Goal: Transaction & Acquisition: Obtain resource

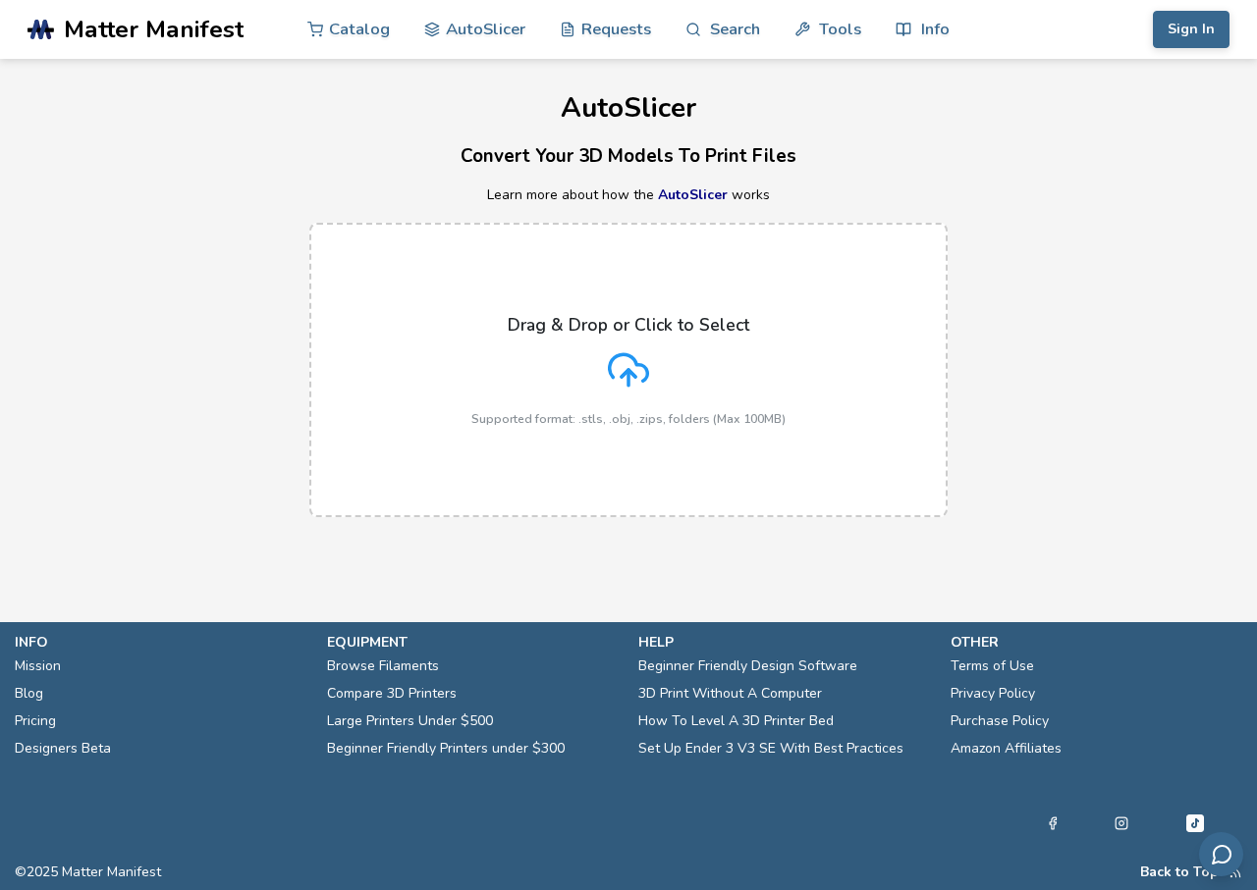
click at [619, 338] on div "Drag & Drop or Click to Select Supported format: .stls, .obj, .zips, folders (M…" at bounding box center [628, 370] width 314 height 111
click at [0, 0] on input "Drag & Drop or Click to Select Supported format: .stls, .obj, .zips, folders (M…" at bounding box center [0, 0] width 0 height 0
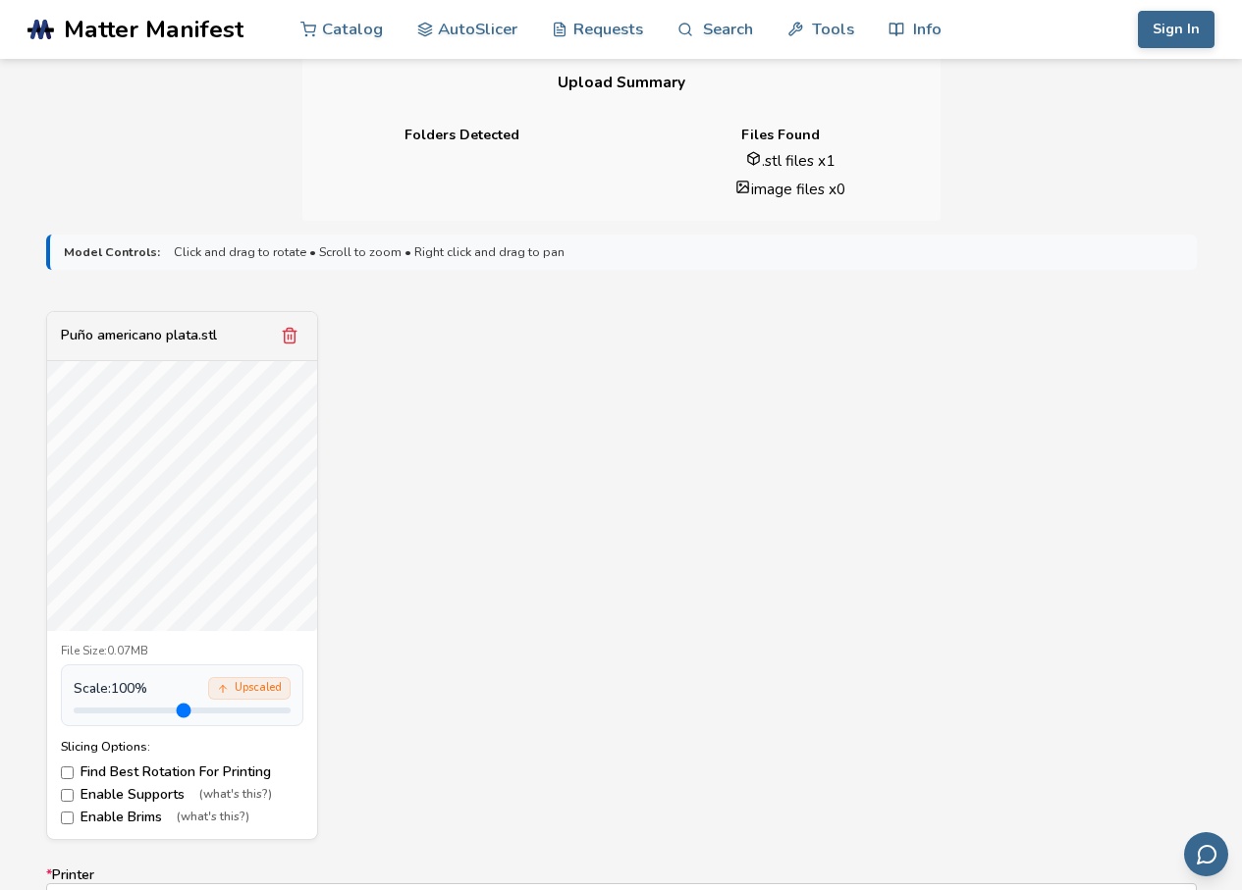
scroll to position [687, 0]
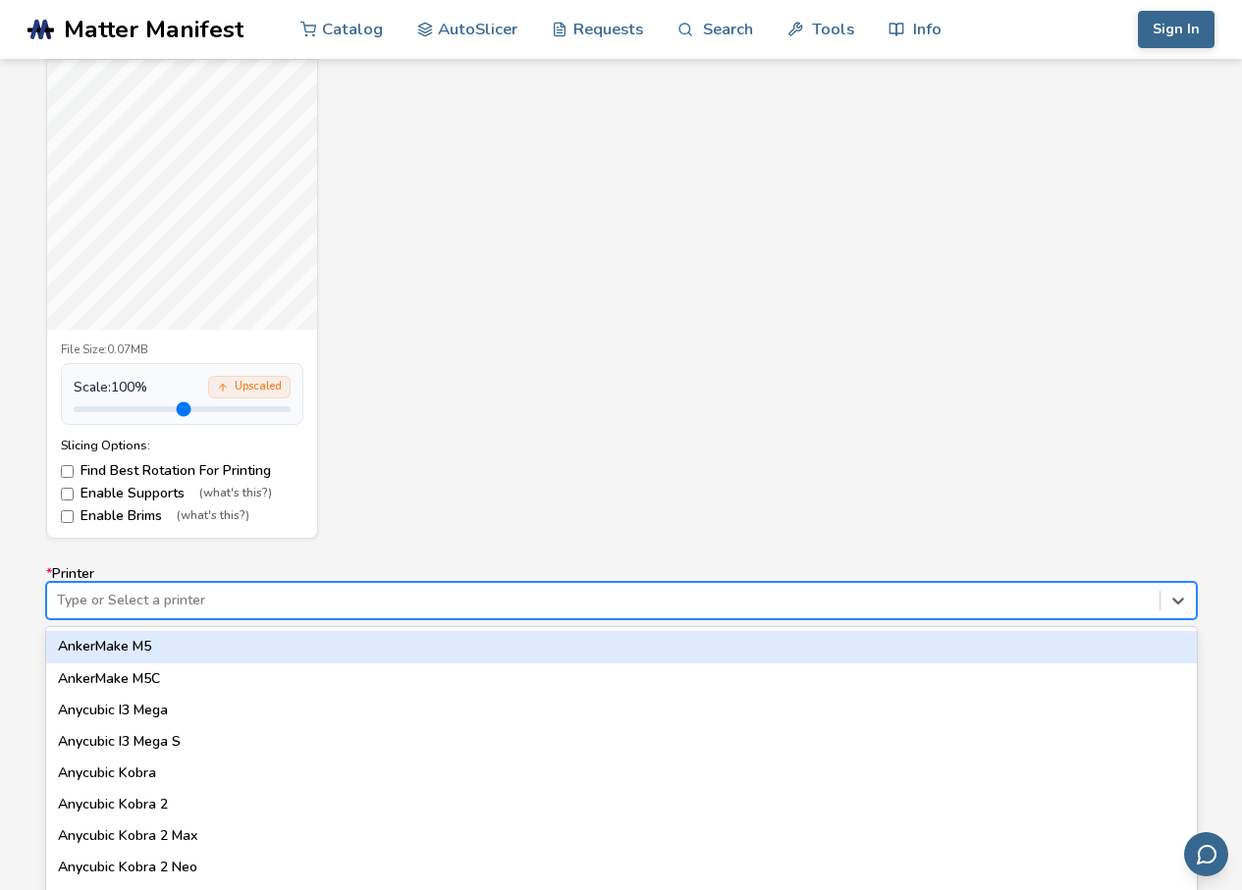
click at [126, 594] on div "64 results available. Use Up and Down to choose options, press Enter to select …" at bounding box center [621, 600] width 1151 height 37
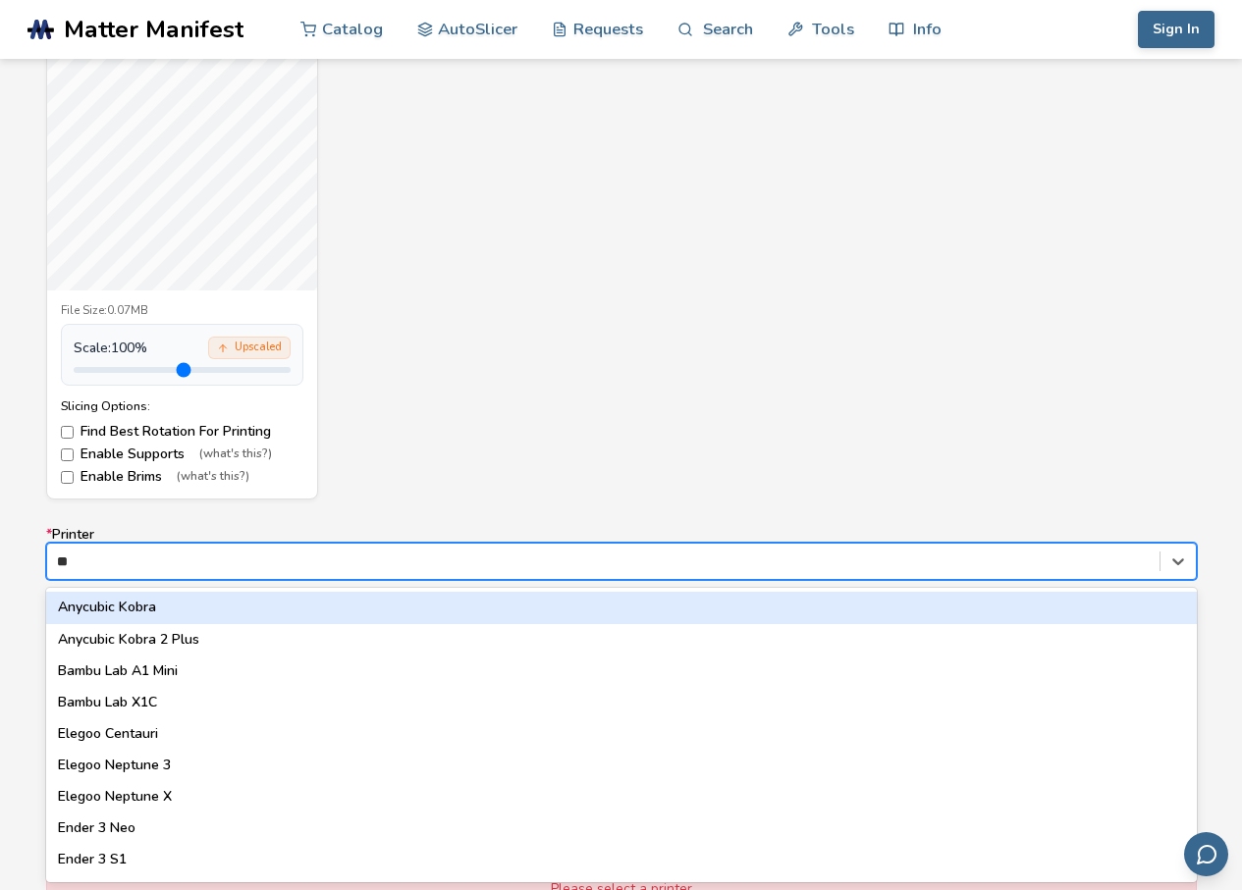
type input "***"
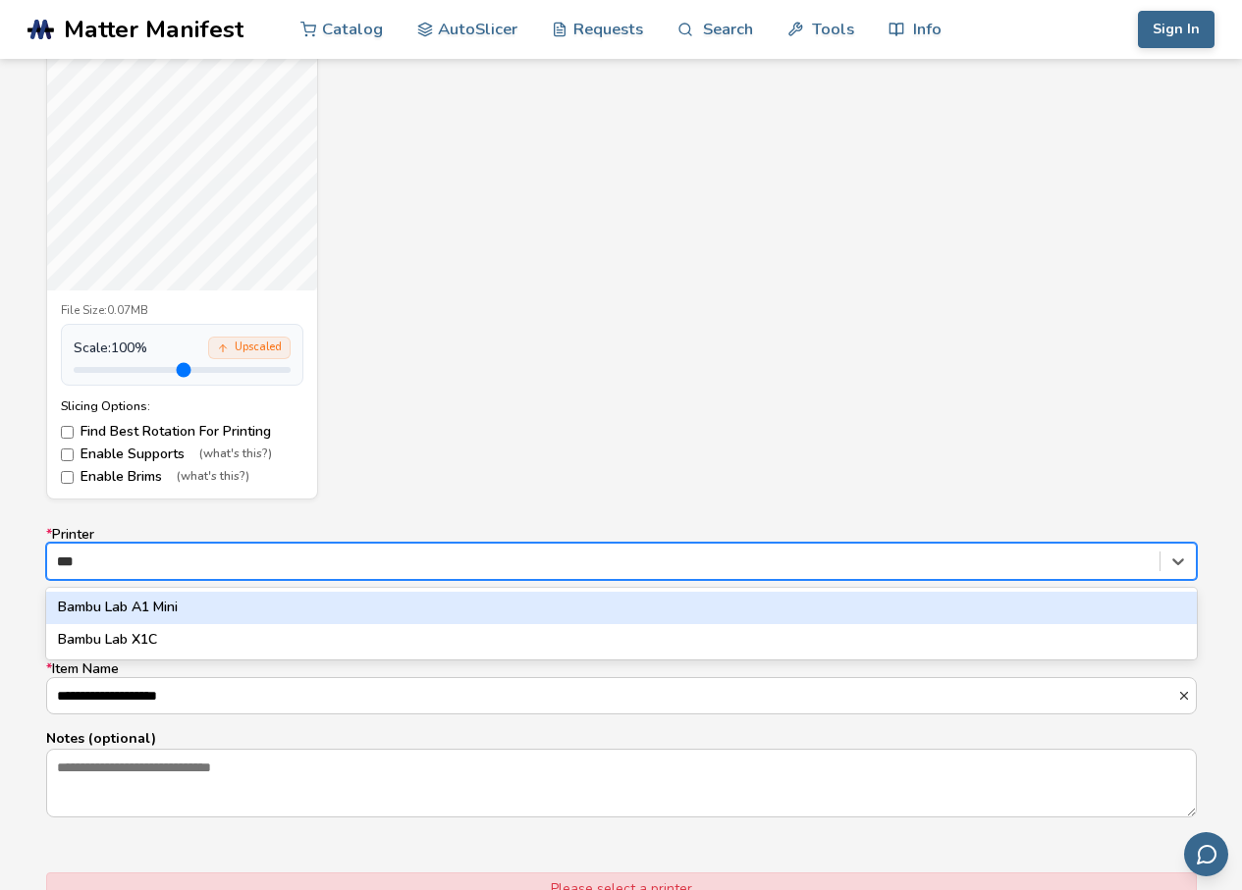
click at [170, 608] on div "Bambu Lab A1 Mini" at bounding box center [621, 607] width 1151 height 31
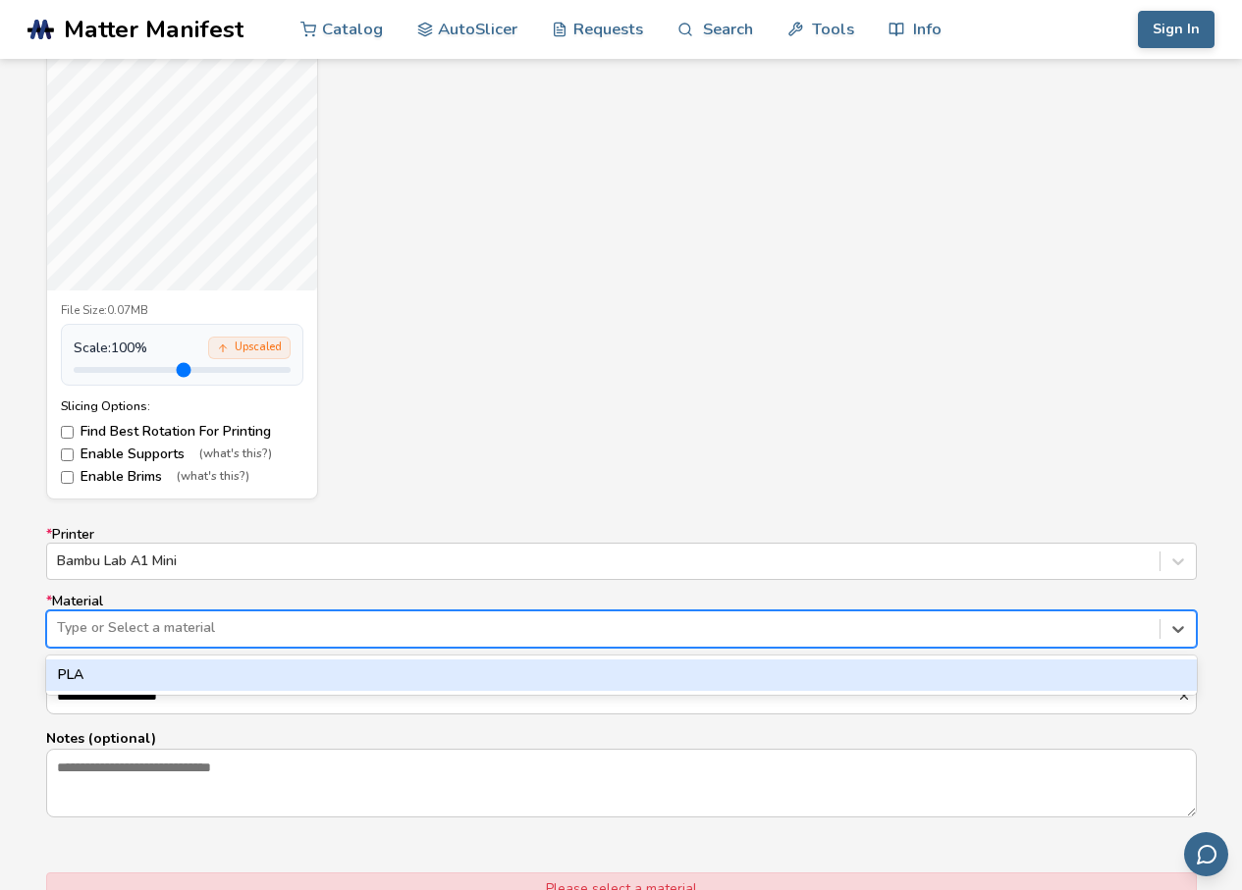
click at [161, 621] on div at bounding box center [603, 629] width 1093 height 20
click at [135, 667] on div "PLA" at bounding box center [621, 675] width 1151 height 31
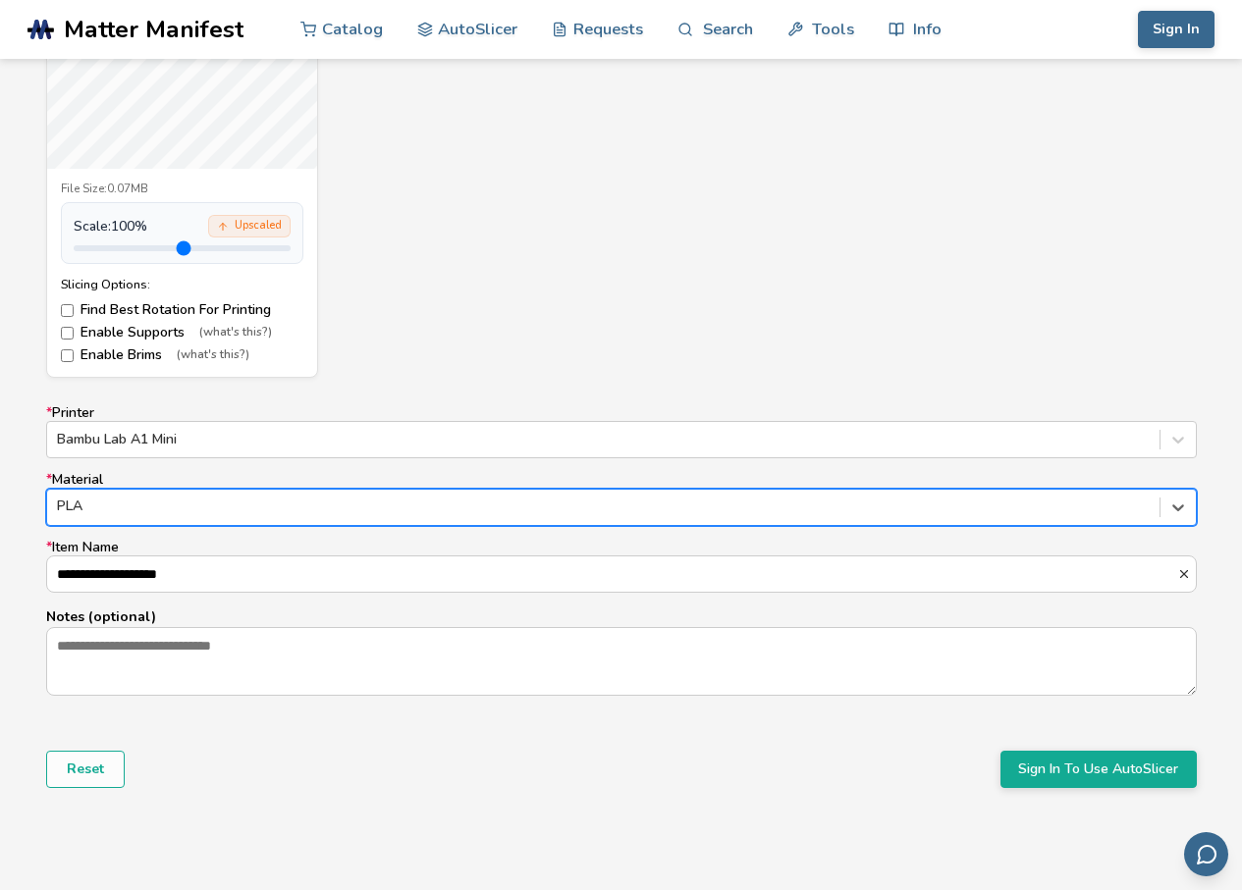
scroll to position [1119, 0]
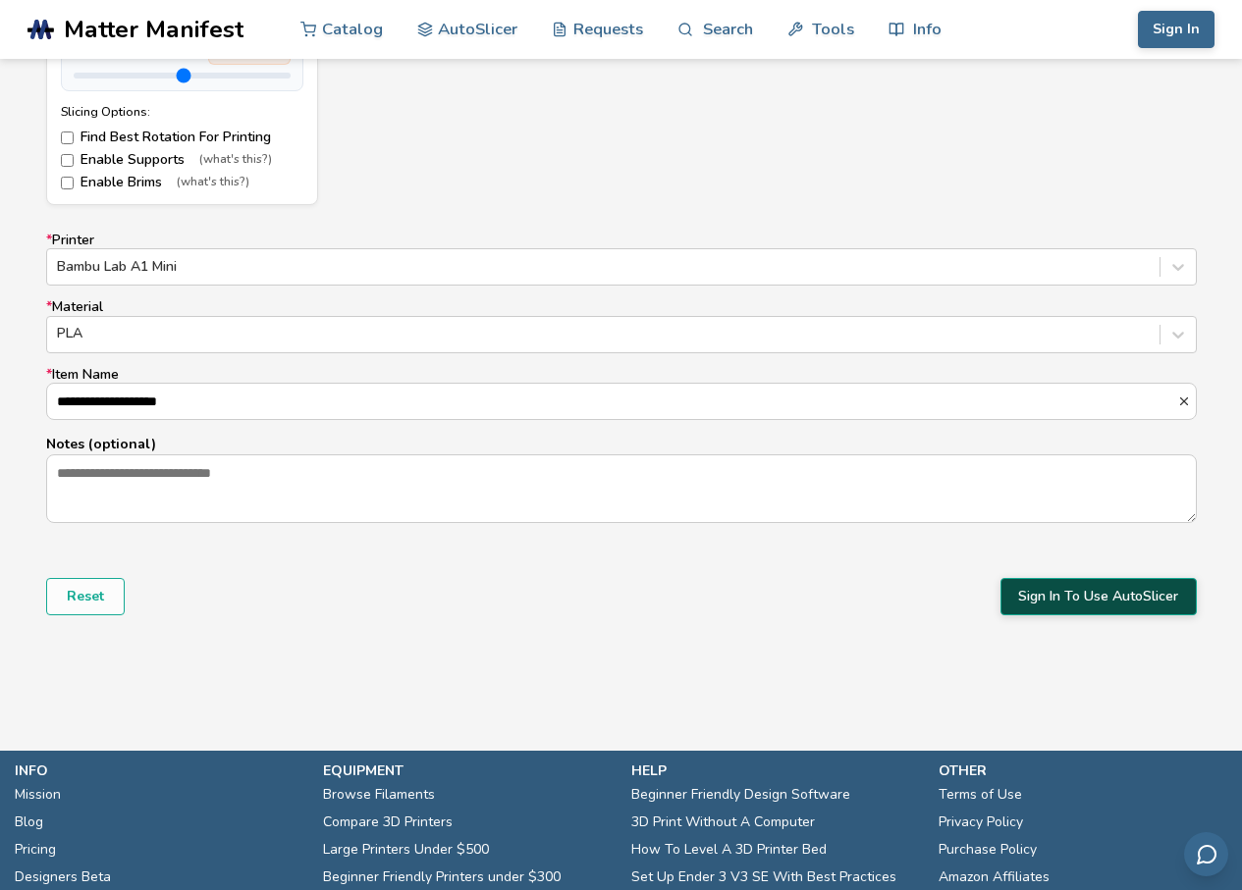
click at [1143, 606] on button "Sign In To Use AutoSlicer" at bounding box center [1098, 596] width 196 height 37
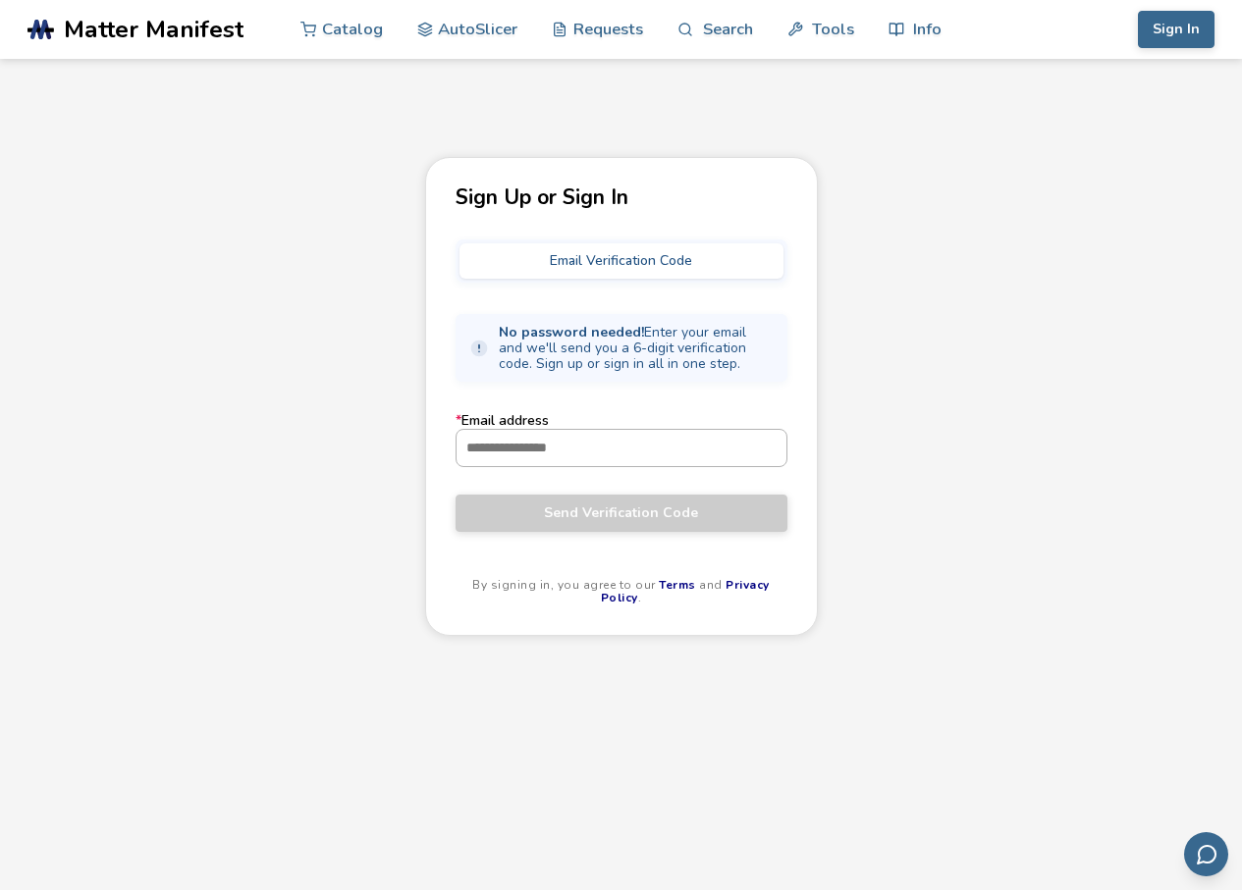
click at [583, 456] on input "* Email address" at bounding box center [622, 447] width 330 height 35
paste input "**********"
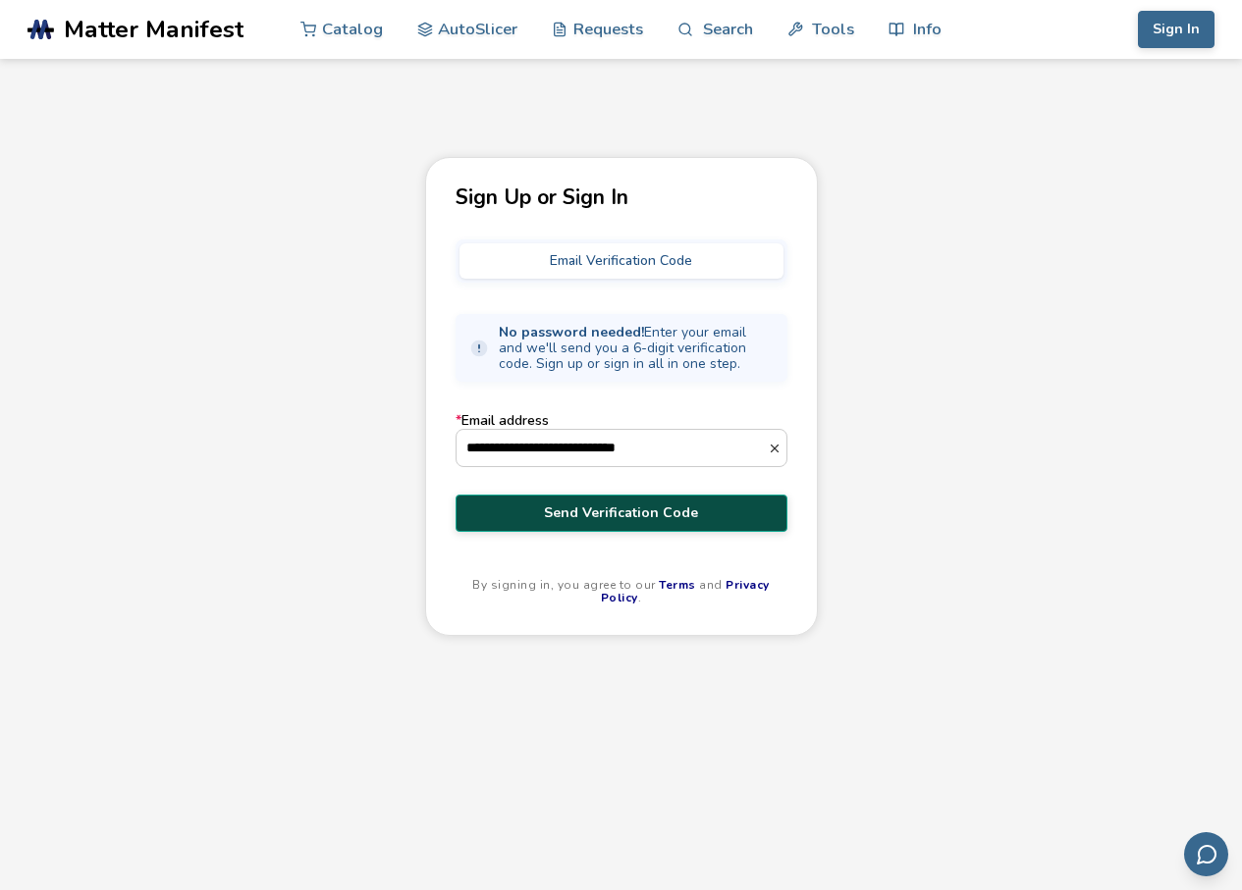
type input "**********"
click at [642, 517] on span "Send Verification Code" at bounding box center [621, 514] width 302 height 16
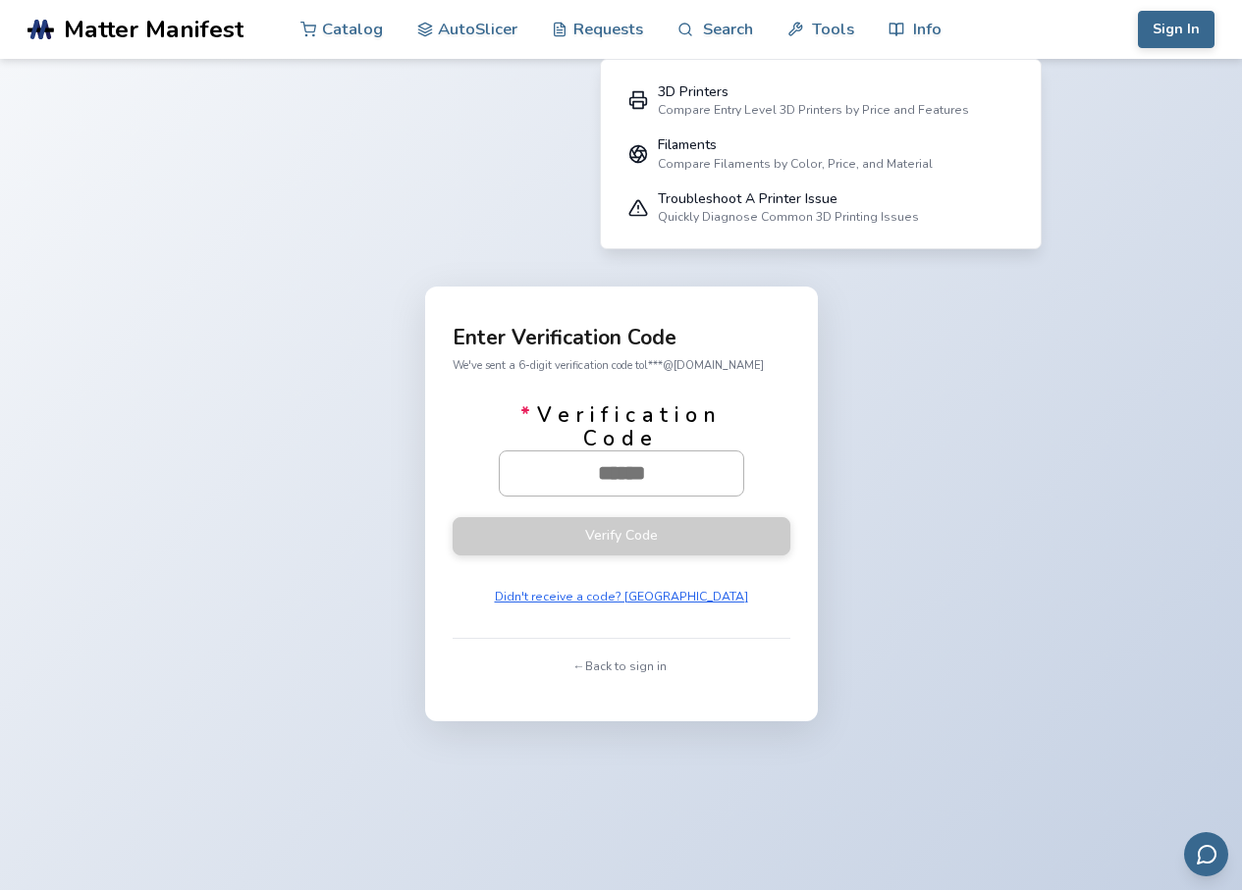
paste input "******"
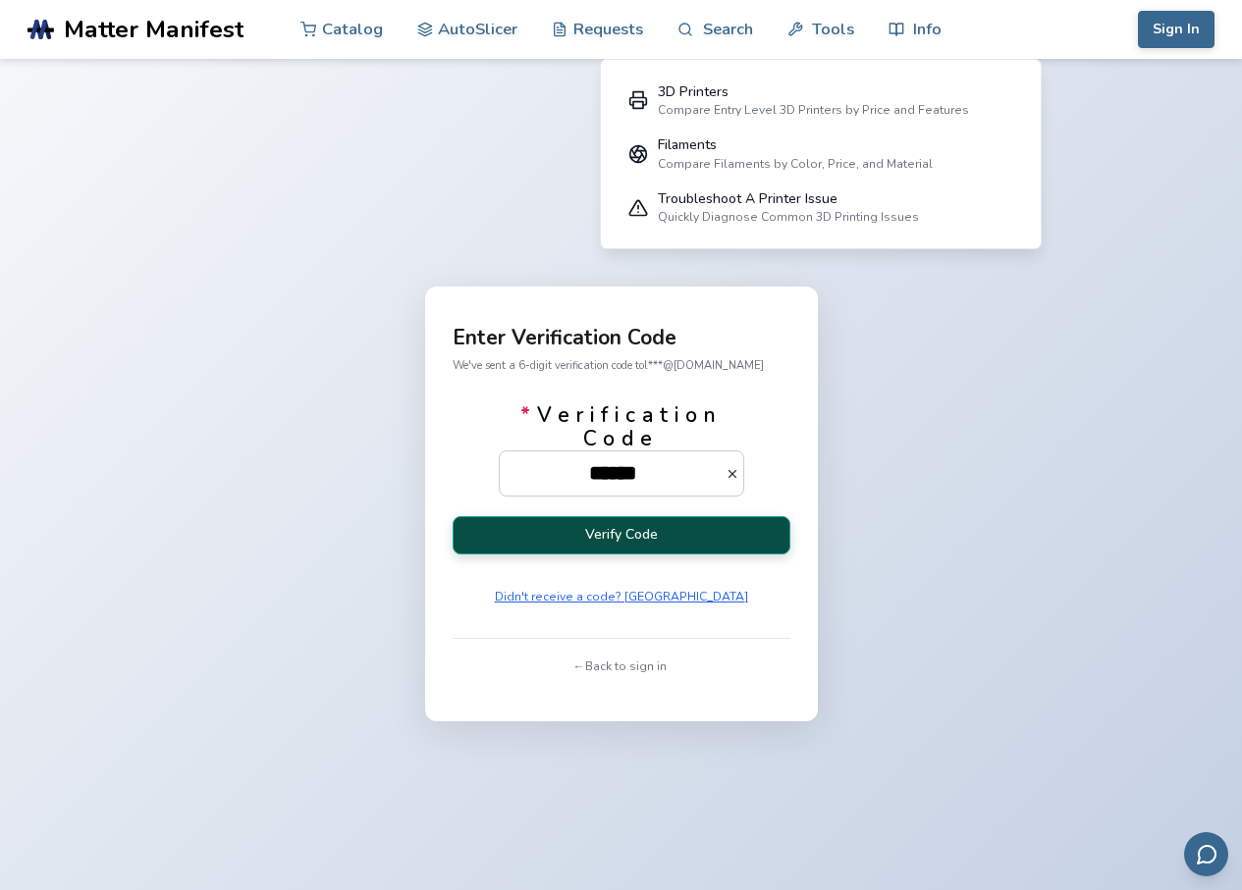
type input "******"
click at [619, 536] on button "Verify Code" at bounding box center [622, 535] width 338 height 38
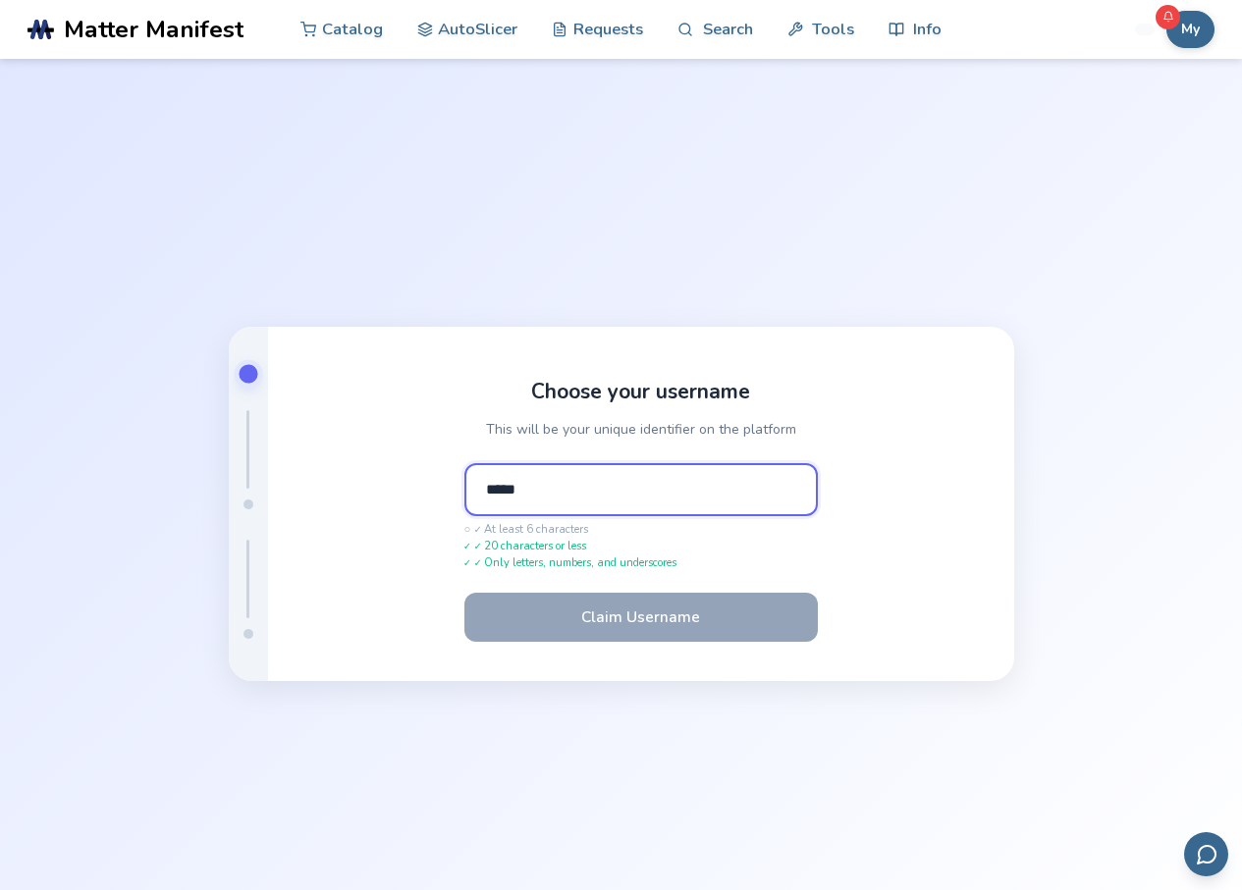
click at [643, 494] on input "*****" at bounding box center [640, 489] width 353 height 53
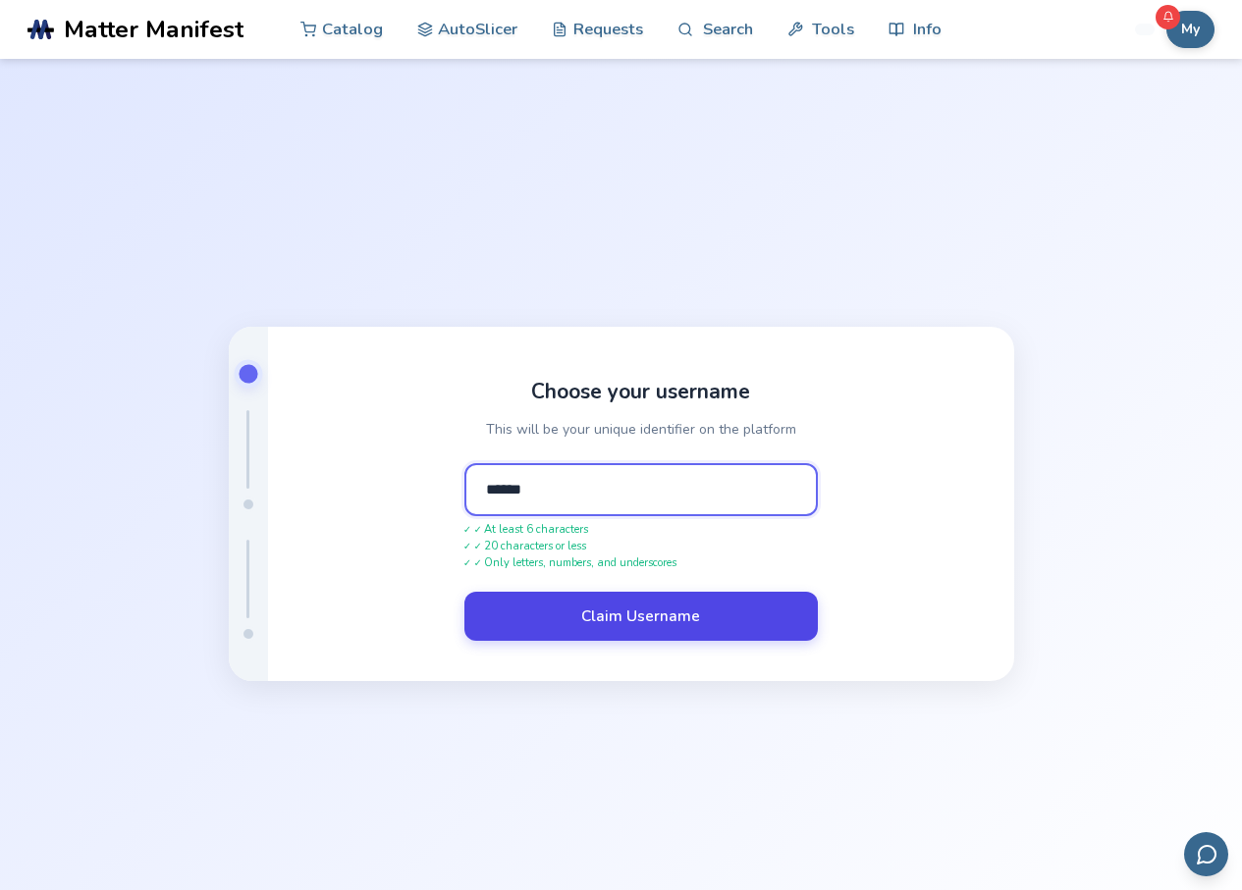
type input "******"
click at [630, 604] on button "Claim Username" at bounding box center [640, 616] width 353 height 49
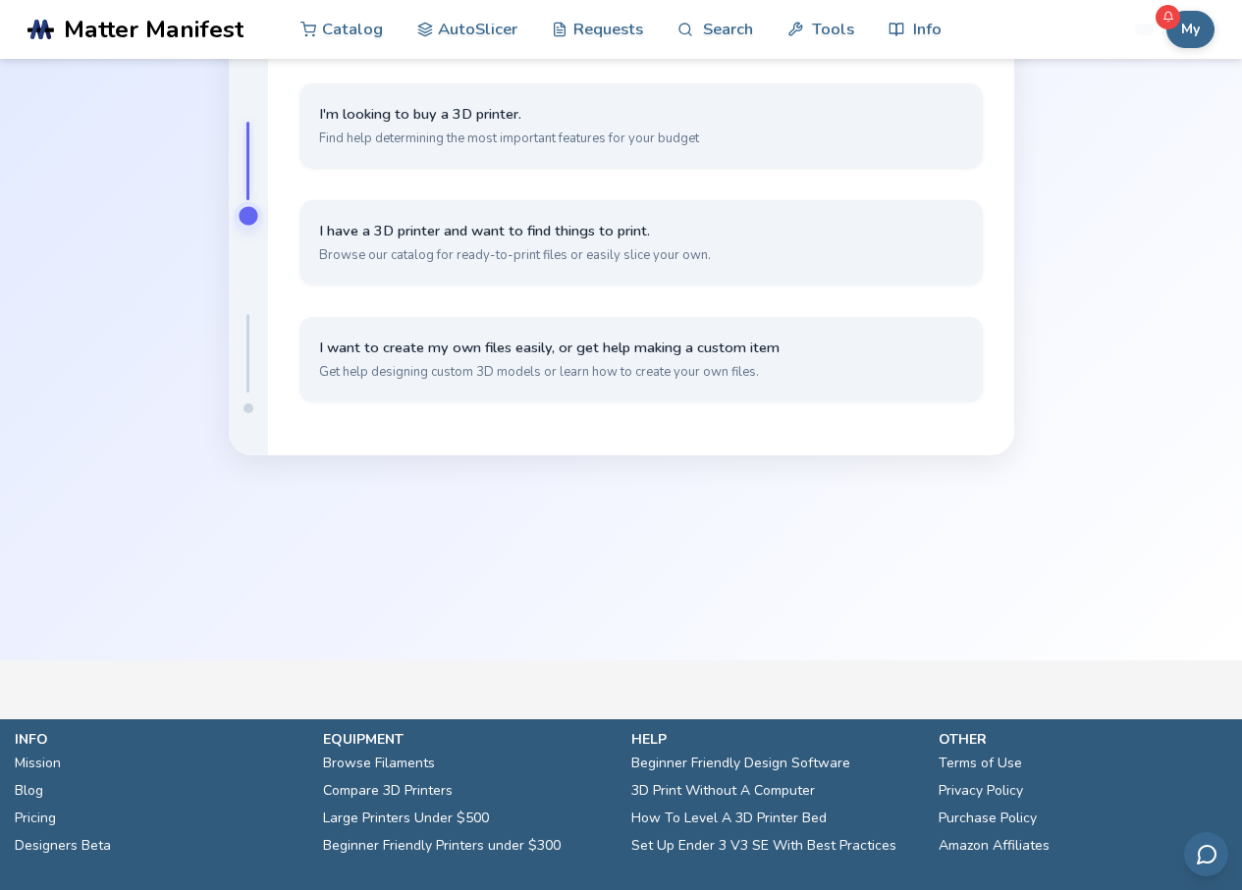
scroll to position [91, 0]
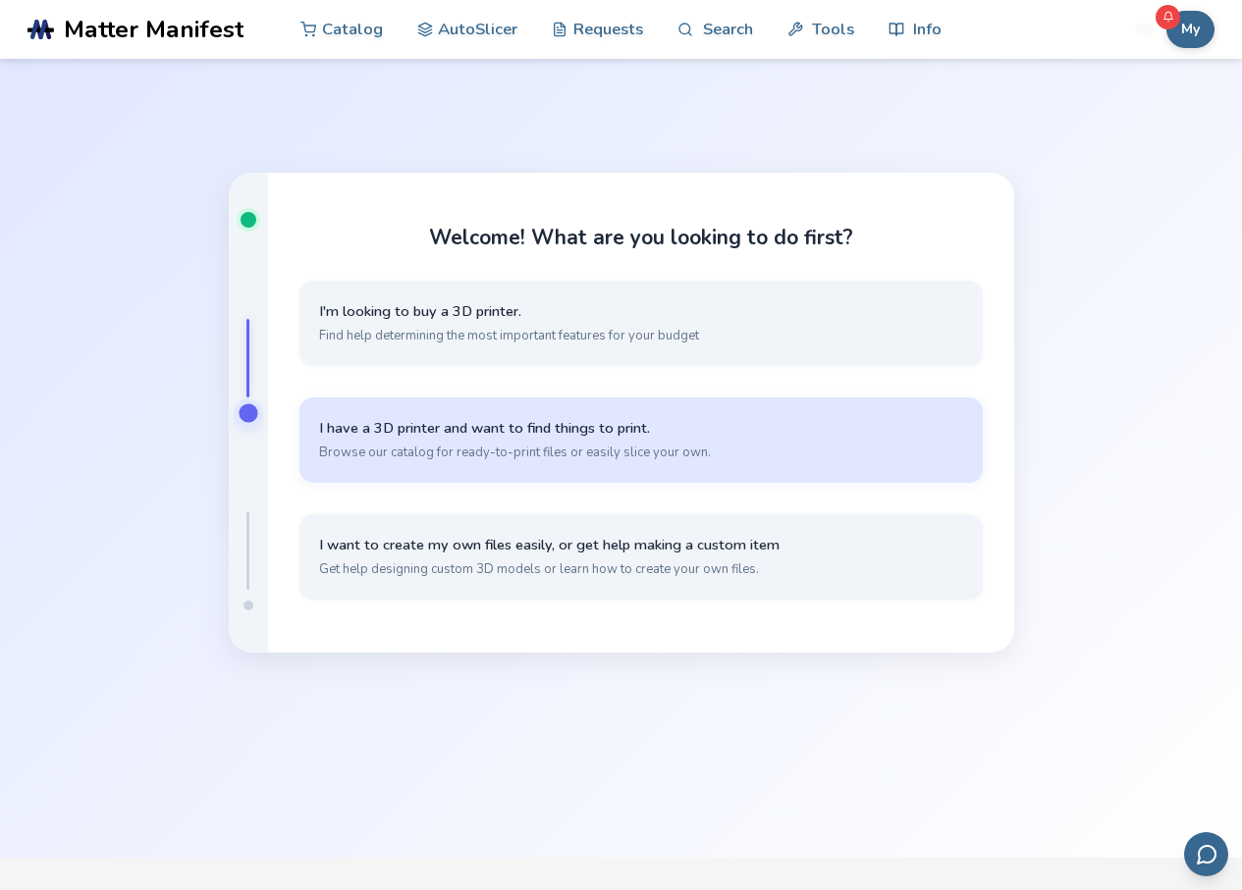
click at [534, 437] on span "I have a 3D printer and want to find things to print." at bounding box center [641, 428] width 644 height 19
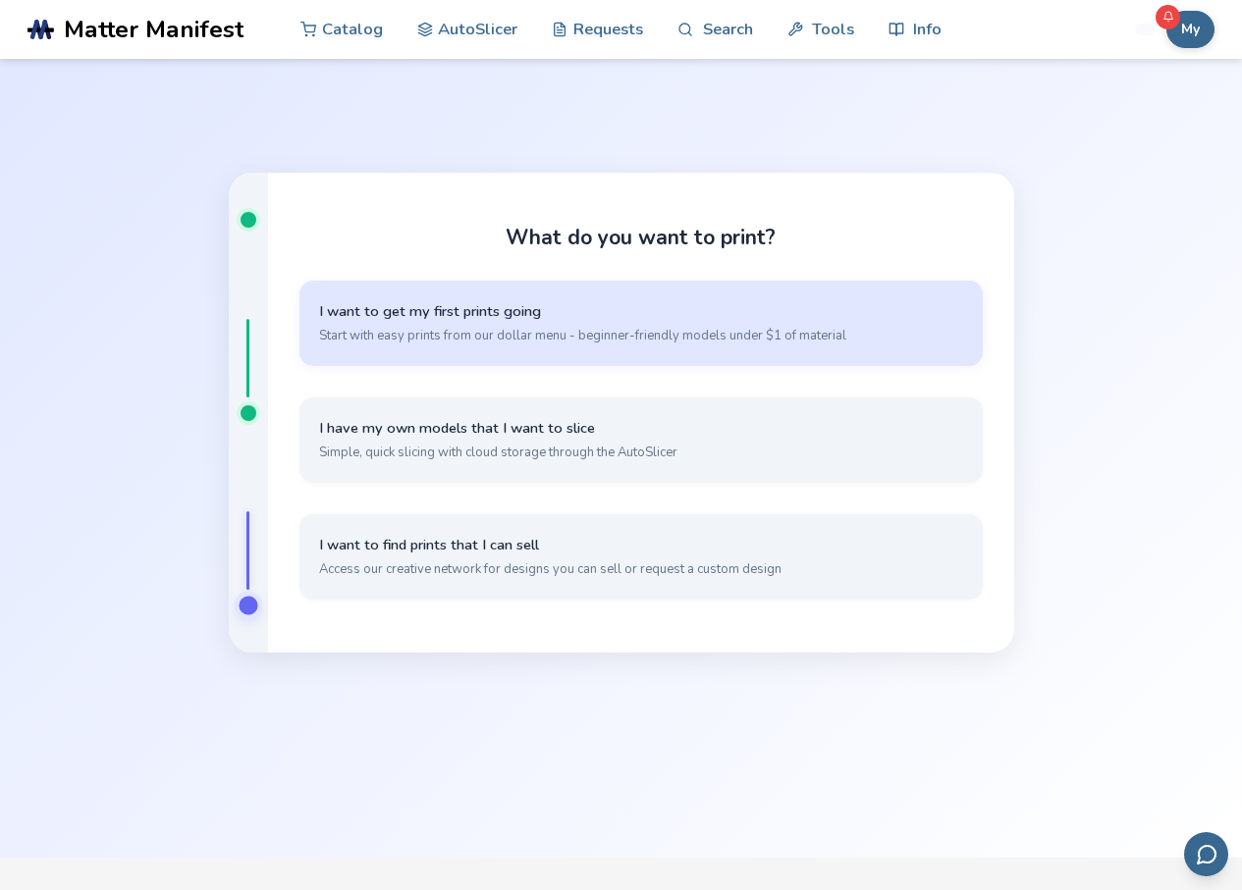
click at [538, 354] on button "I want to get my first prints going Start with easy prints from our dollar menu…" at bounding box center [640, 323] width 683 height 85
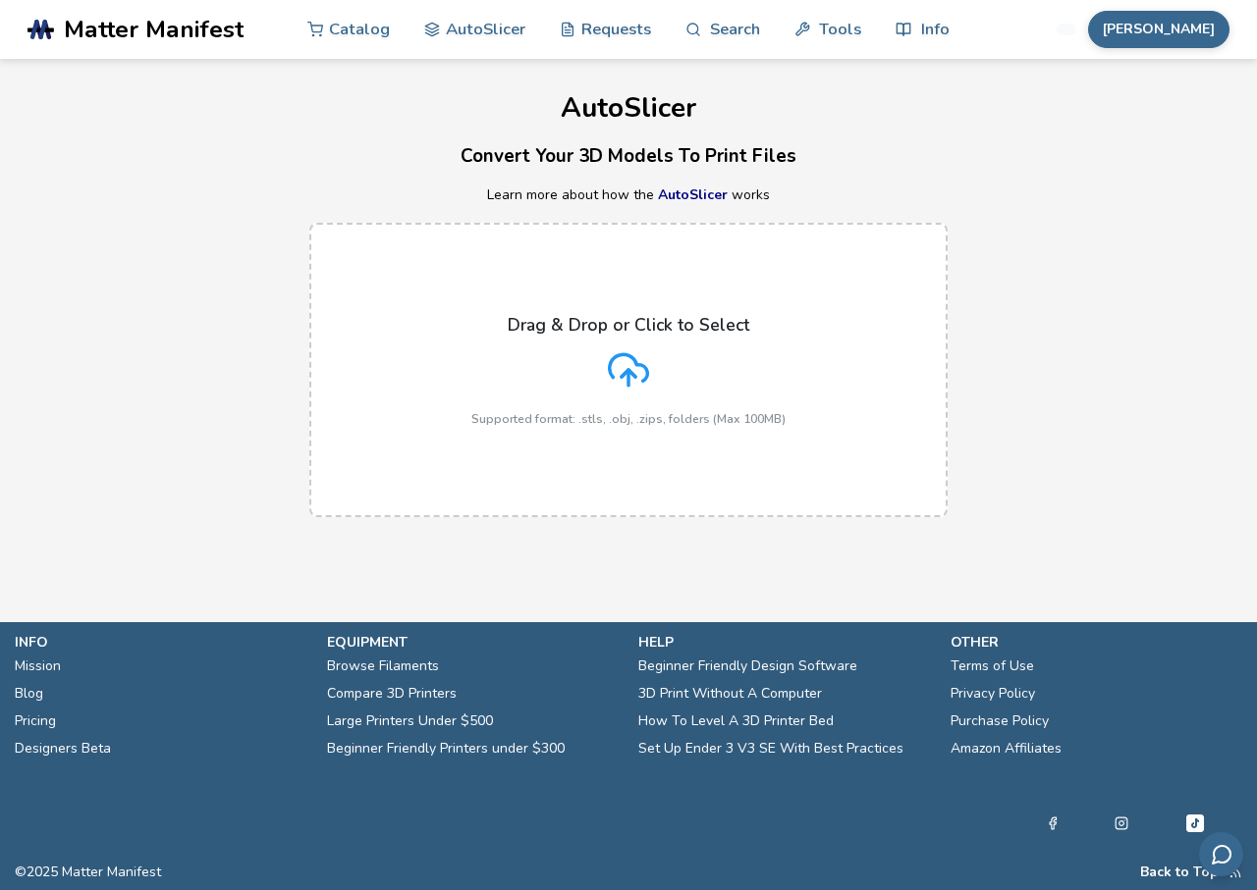
click at [595, 386] on div "Drag & Drop or Click to Select Supported format: .stls, .obj, .zips, folders (M…" at bounding box center [628, 370] width 314 height 111
click at [0, 0] on input "Drag & Drop or Click to Select Supported format: .stls, .obj, .zips, folders (M…" at bounding box center [0, 0] width 0 height 0
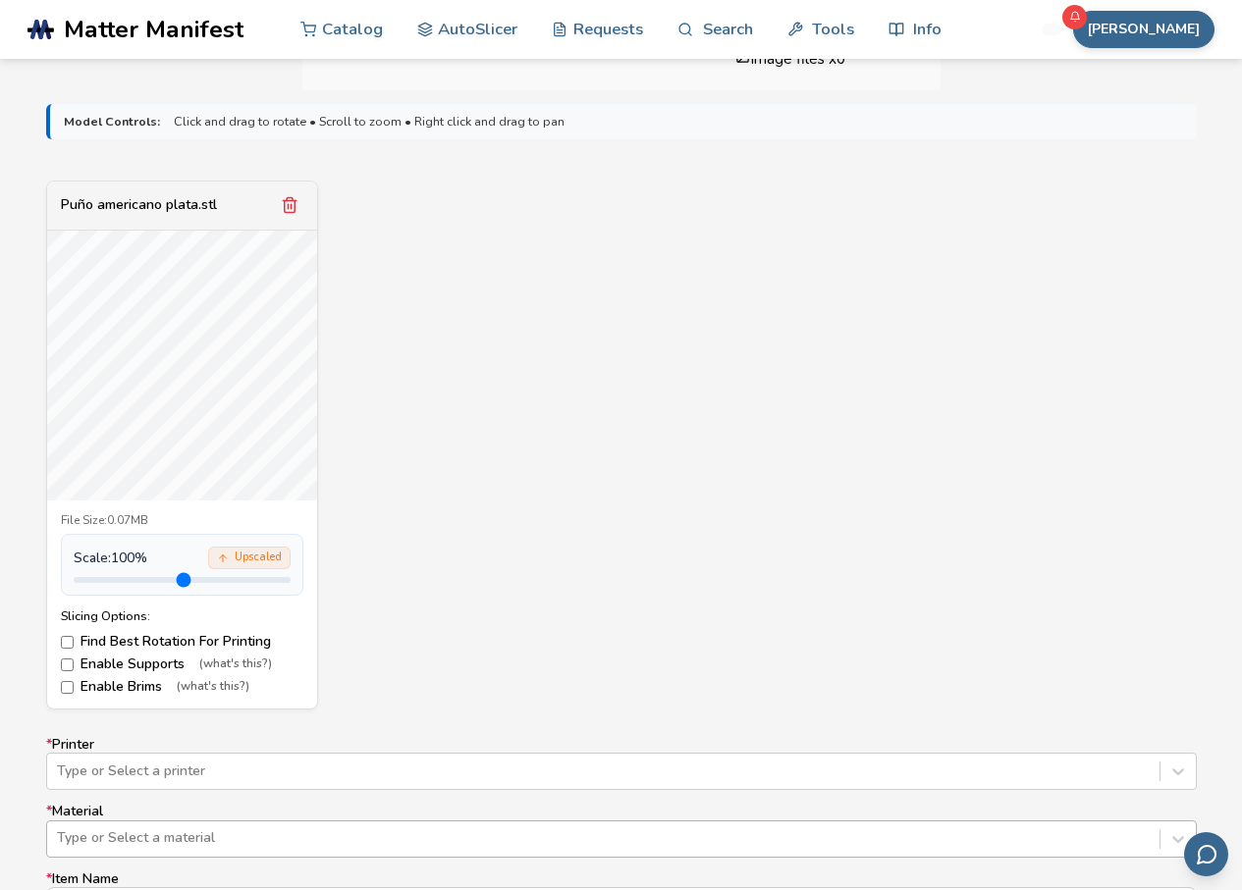
scroll to position [785, 0]
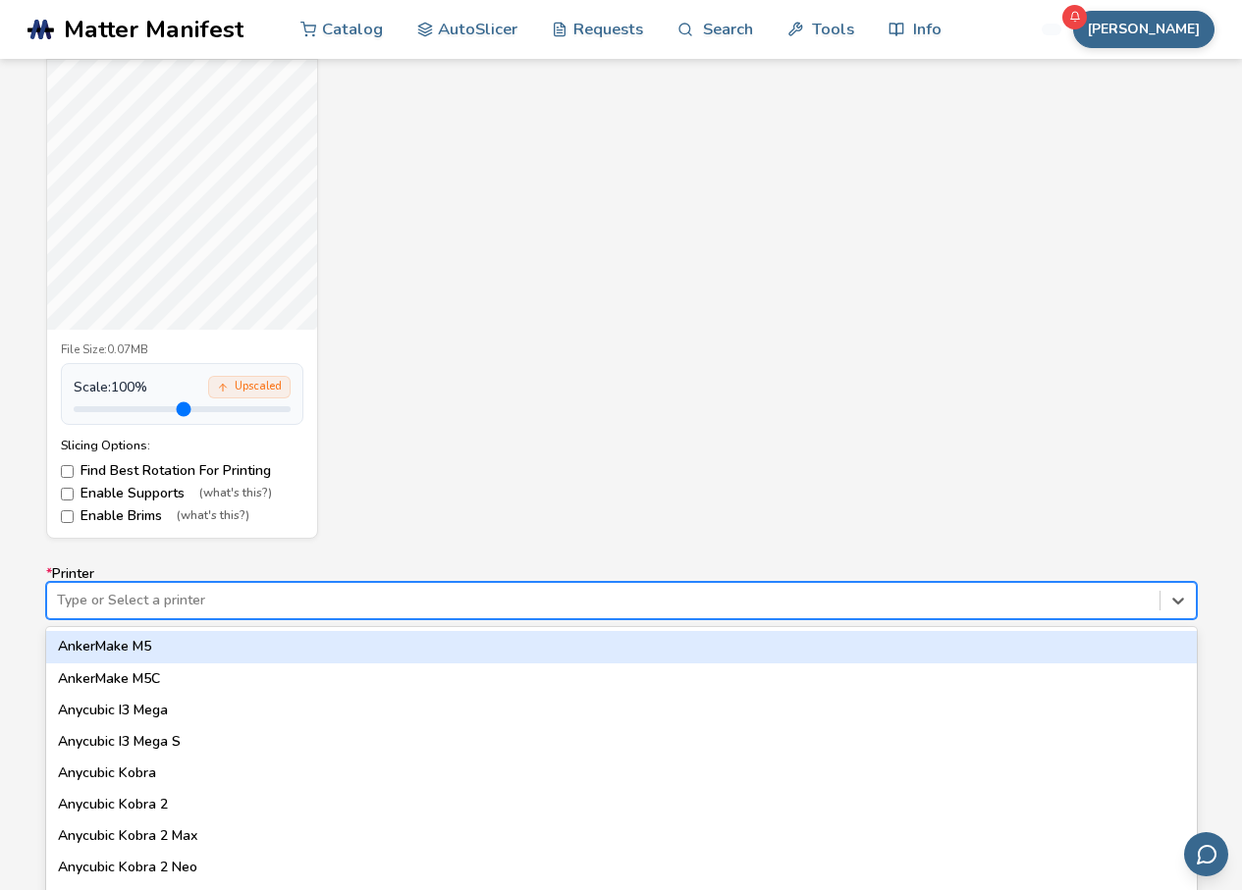
click at [147, 593] on div "64 results available. Use Up and Down to choose options, press Enter to select …" at bounding box center [621, 600] width 1151 height 37
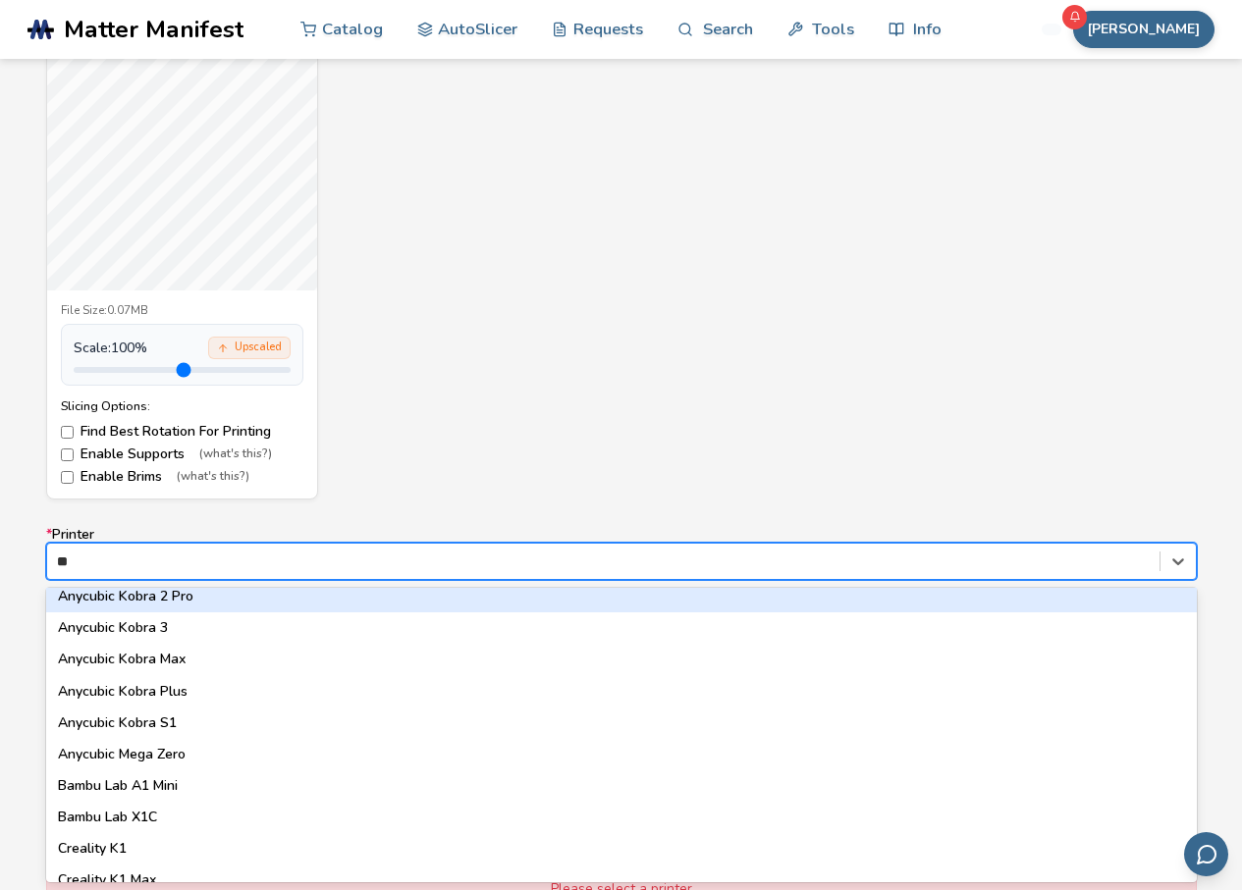
scroll to position [0, 0]
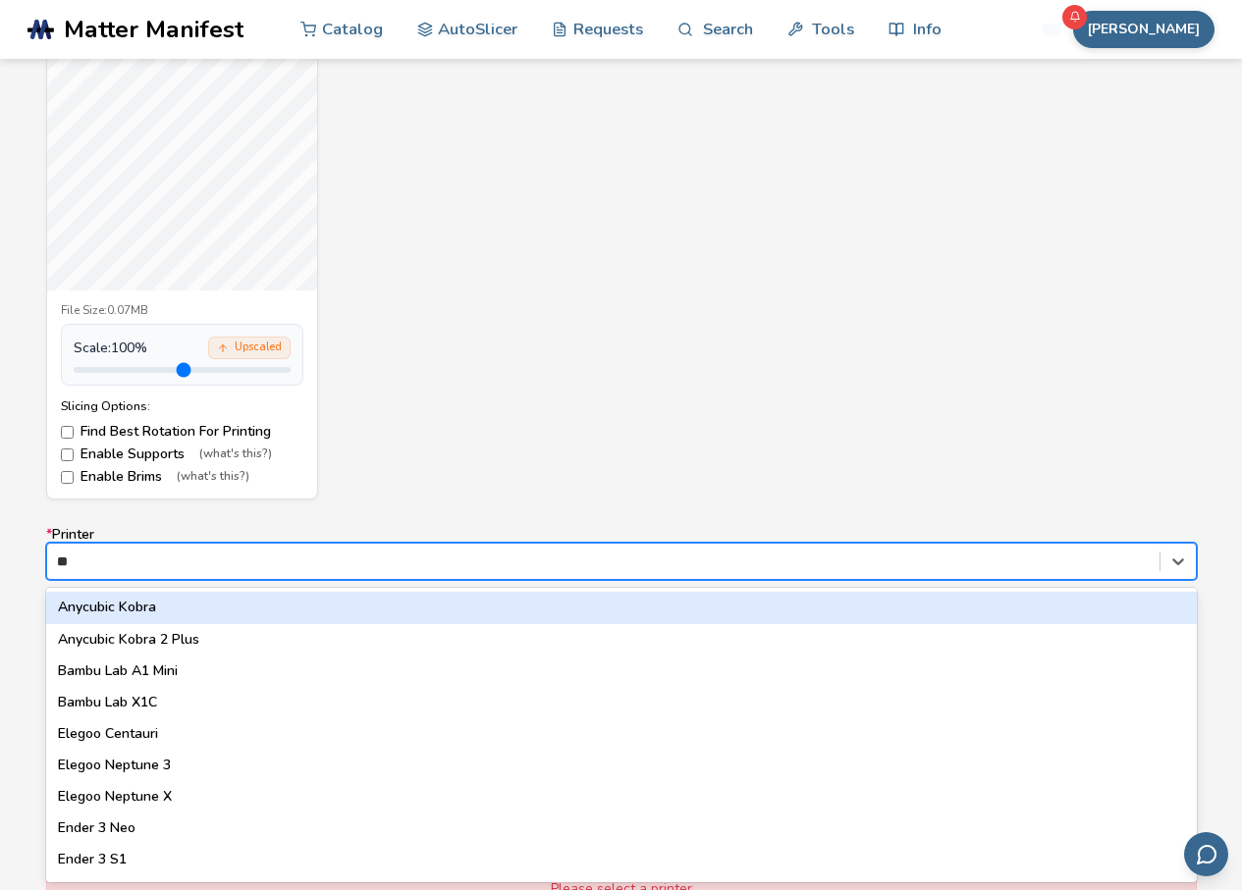
type input "***"
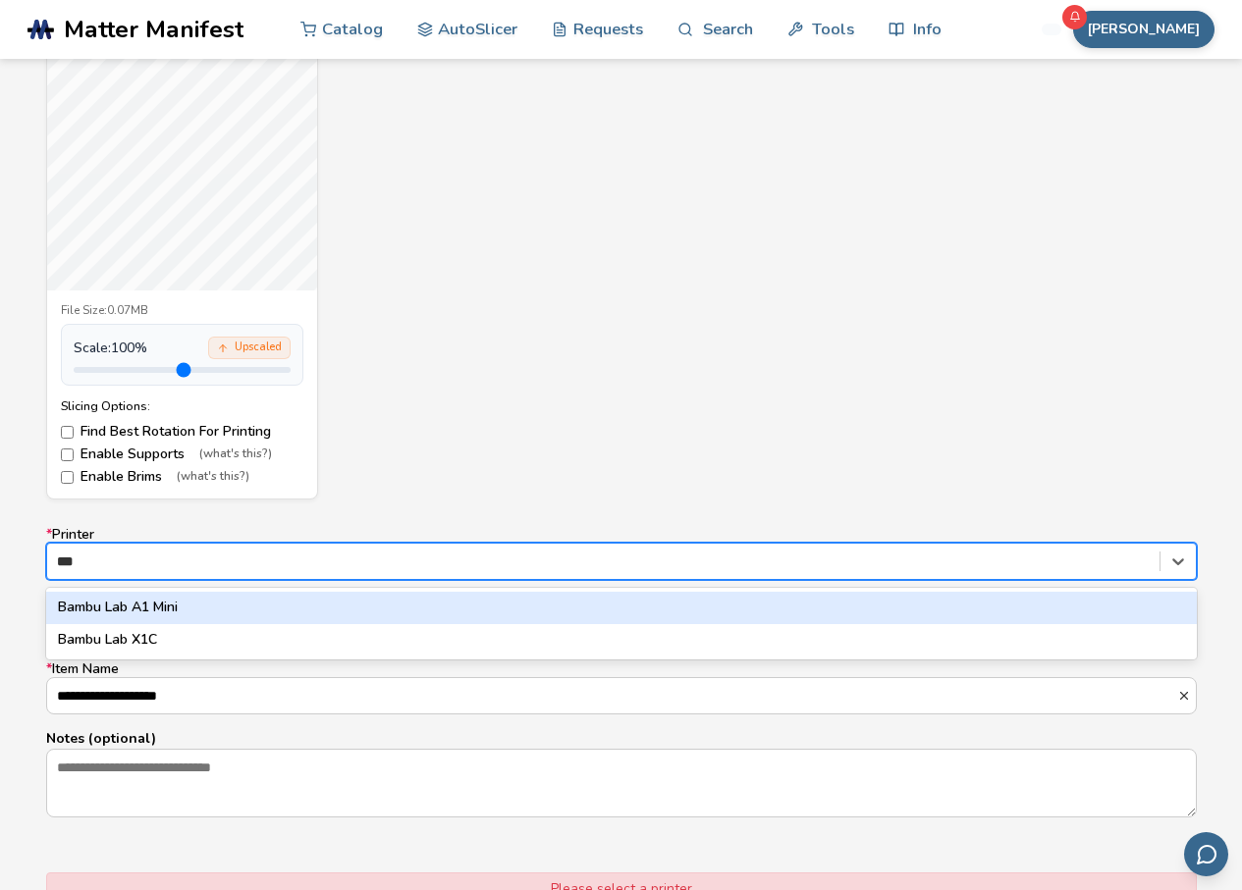
click at [174, 607] on div "Bambu Lab A1 Mini" at bounding box center [621, 607] width 1151 height 31
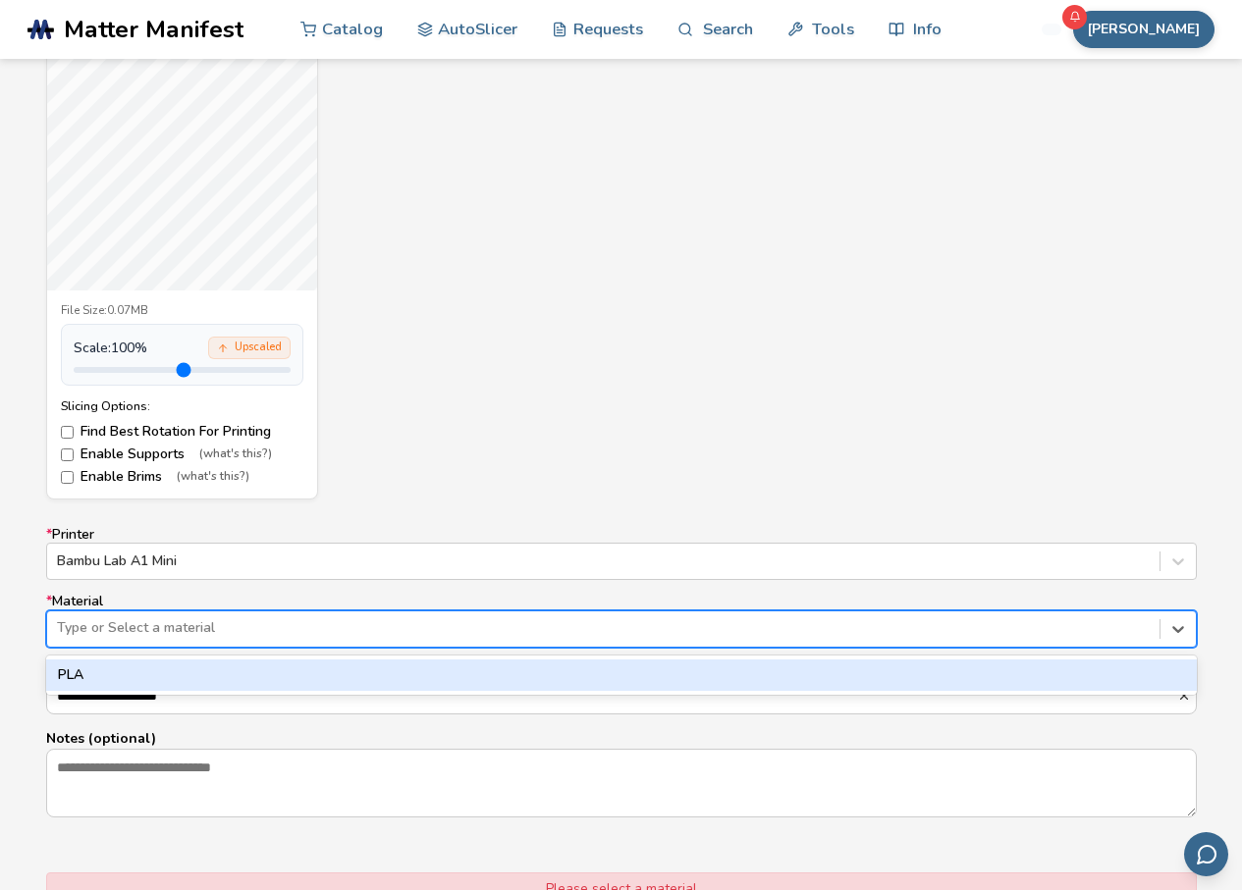
click at [212, 634] on div at bounding box center [603, 629] width 1093 height 20
click at [187, 665] on div "PLA" at bounding box center [621, 675] width 1151 height 31
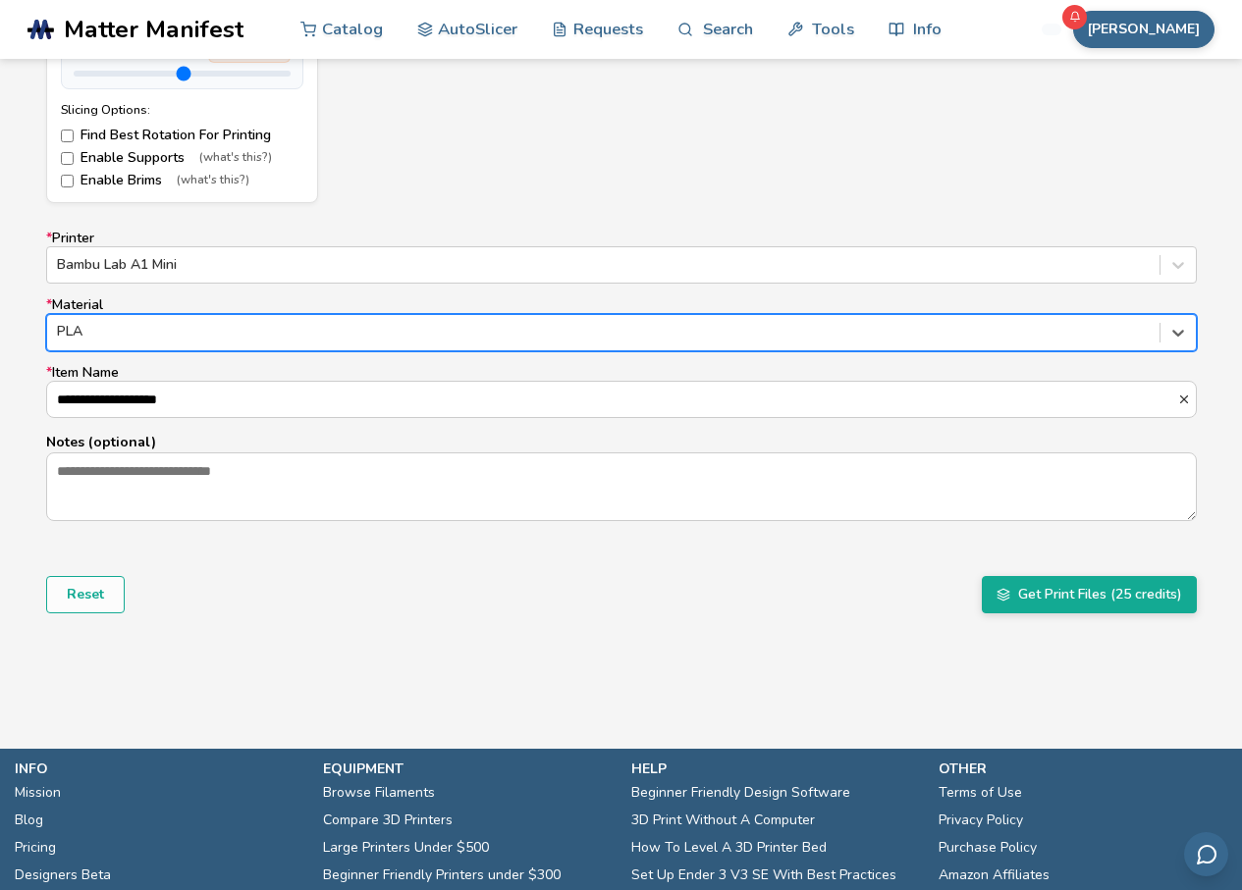
scroll to position [1217, 0]
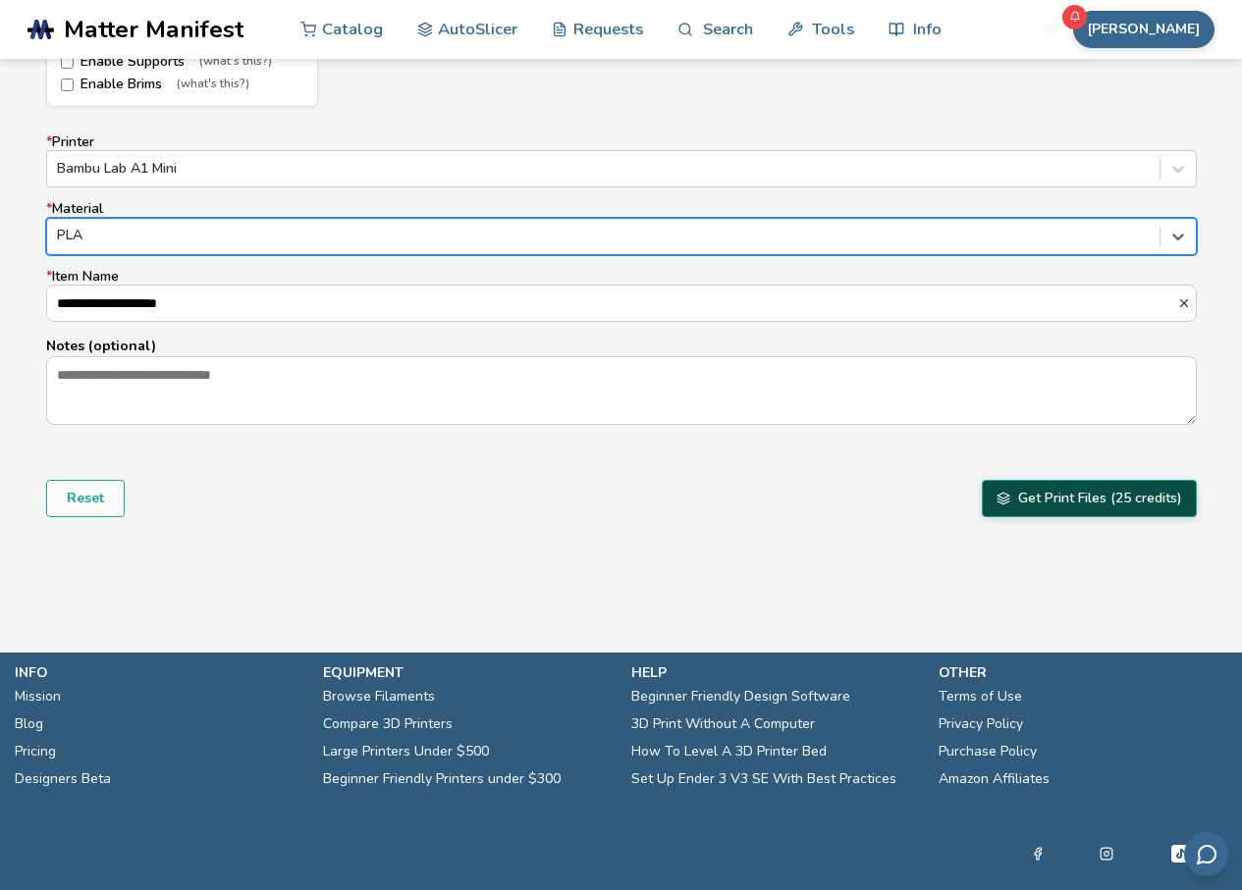
click at [1160, 514] on button "Get Print Files (25 credits)" at bounding box center [1089, 498] width 215 height 37
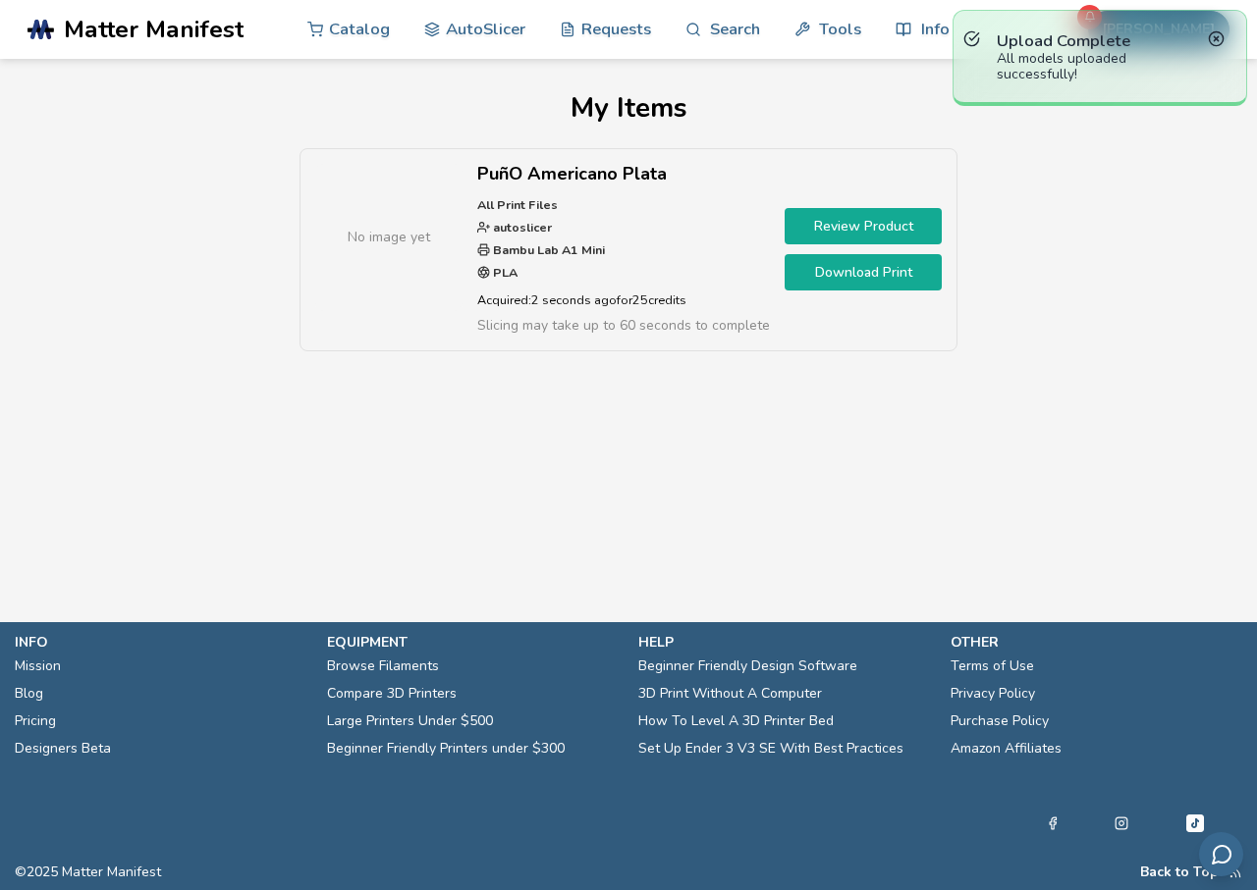
click at [845, 273] on link "Download Print" at bounding box center [862, 272] width 157 height 36
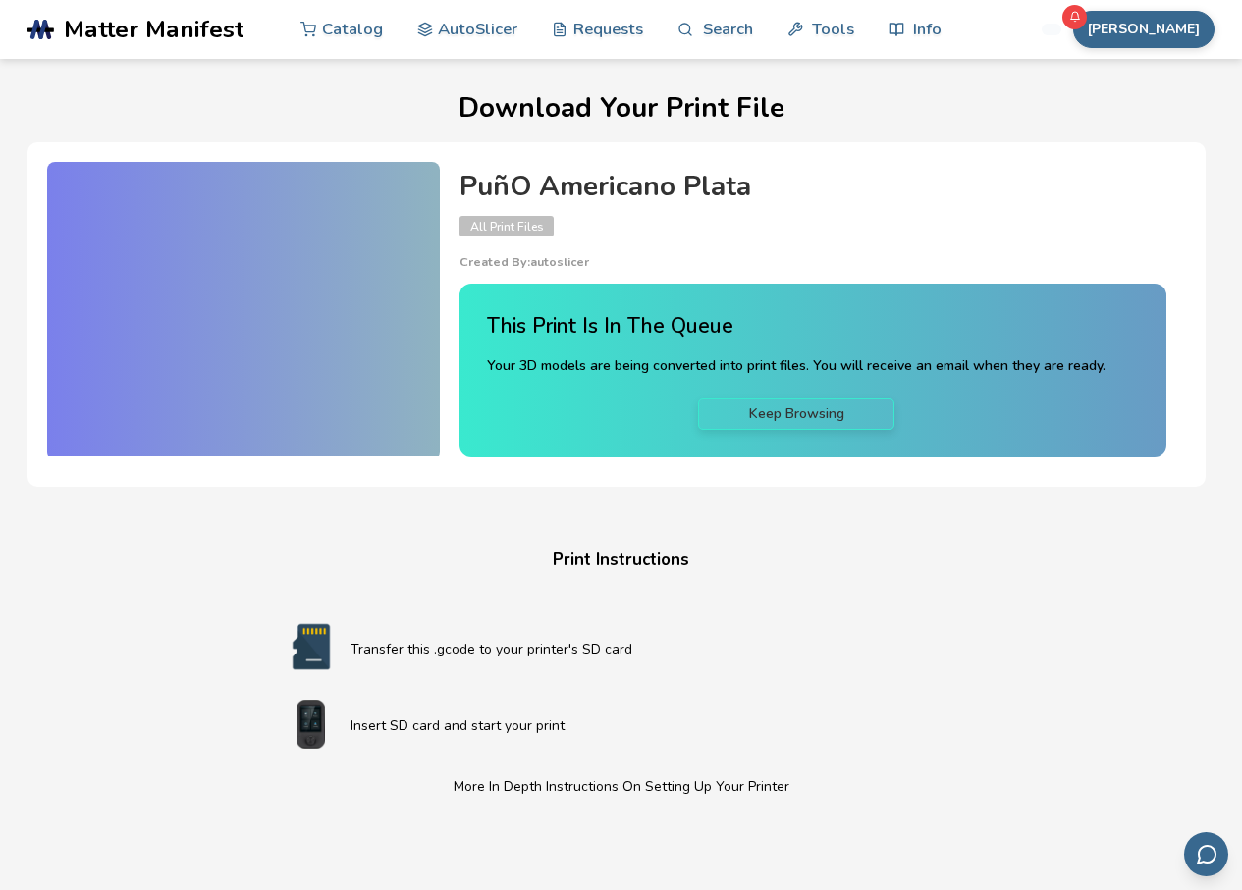
click at [536, 649] on p "Transfer this .gcode to your printer's SD card" at bounding box center [660, 649] width 620 height 21
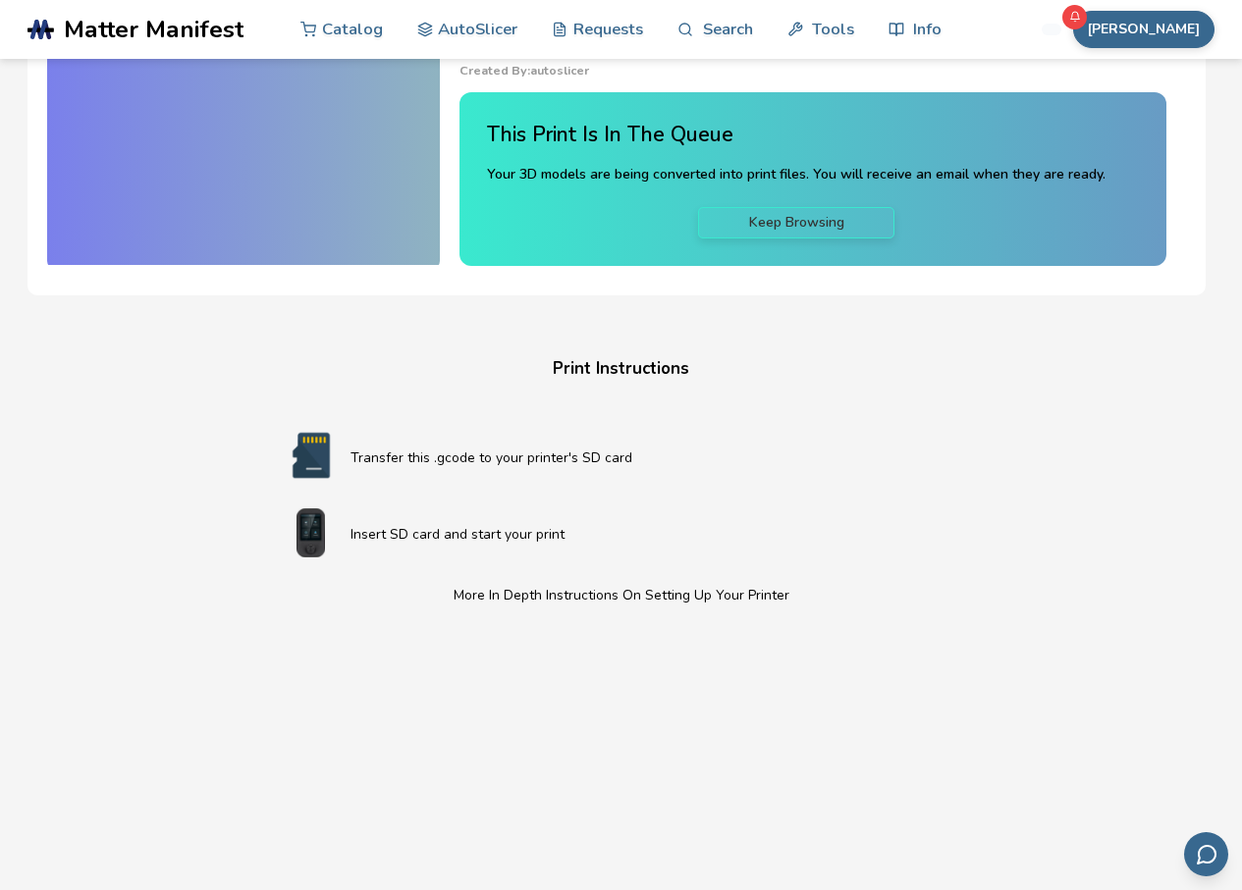
scroll to position [98, 0]
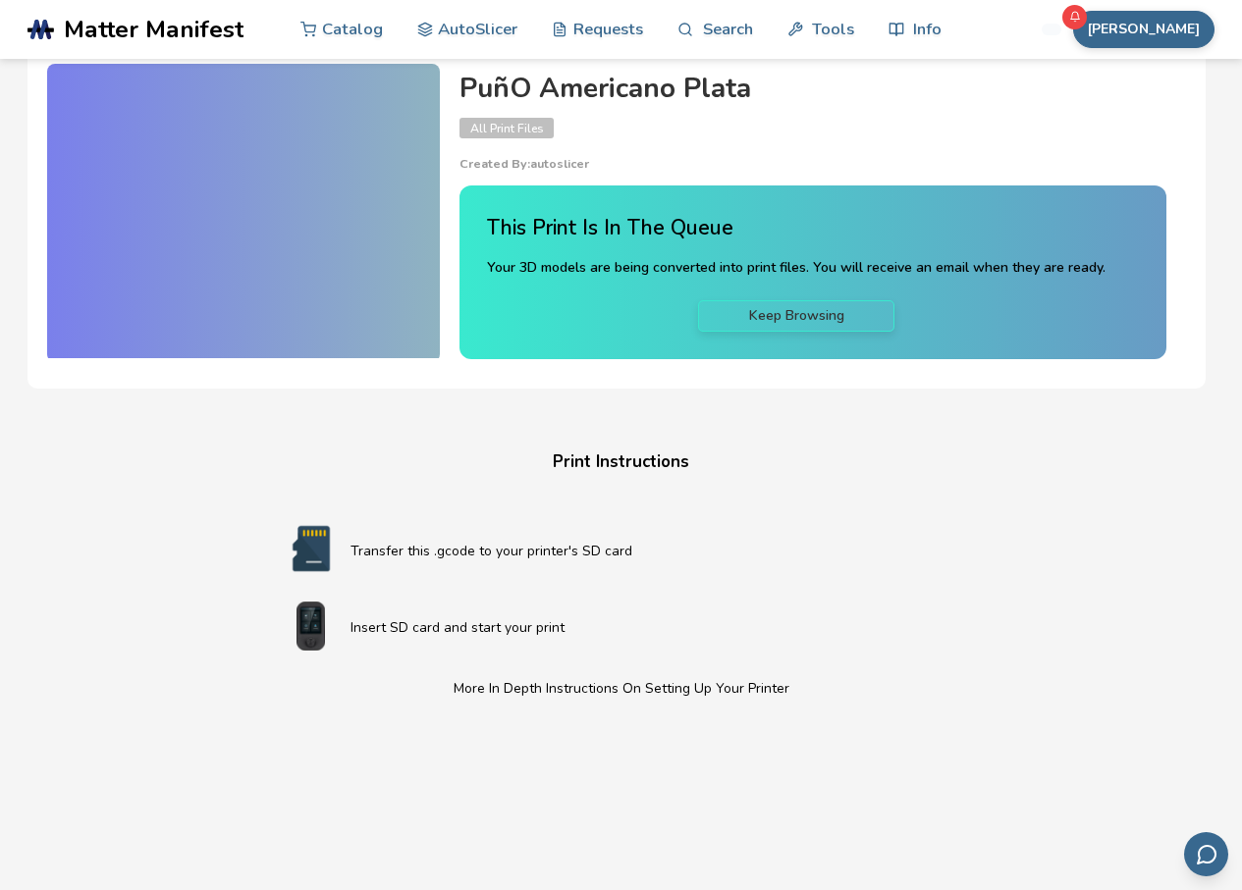
click at [837, 314] on link "Keep Browsing" at bounding box center [796, 315] width 196 height 31
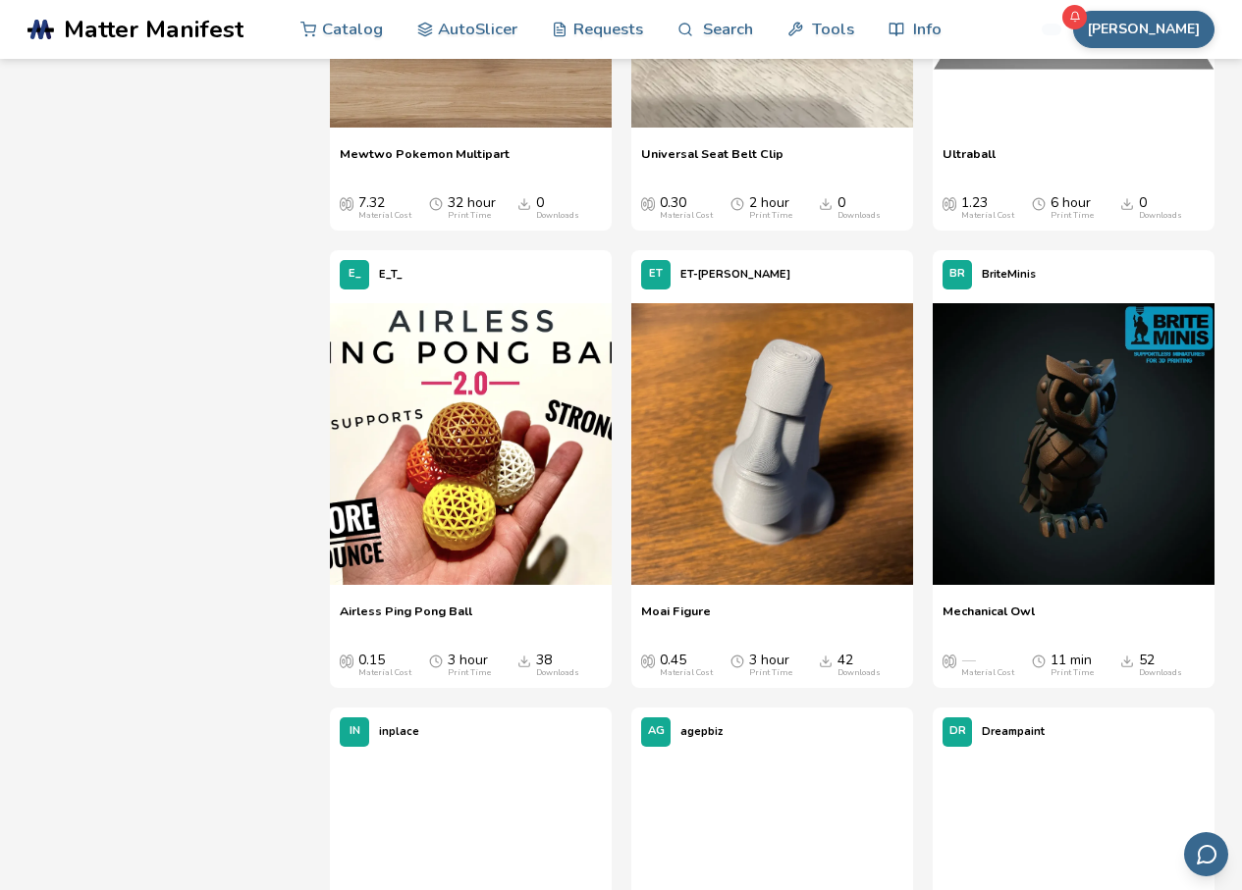
scroll to position [1178, 0]
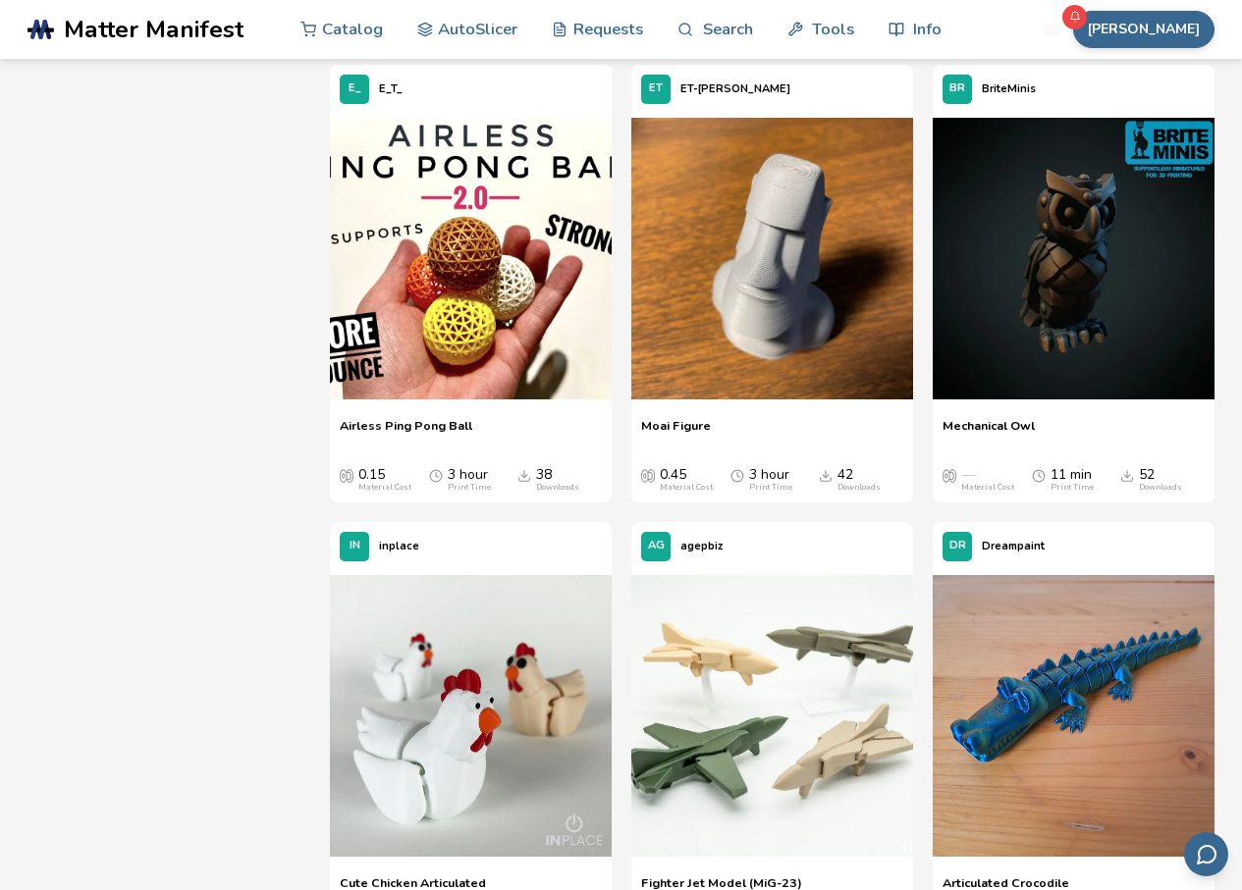
scroll to position [98, 0]
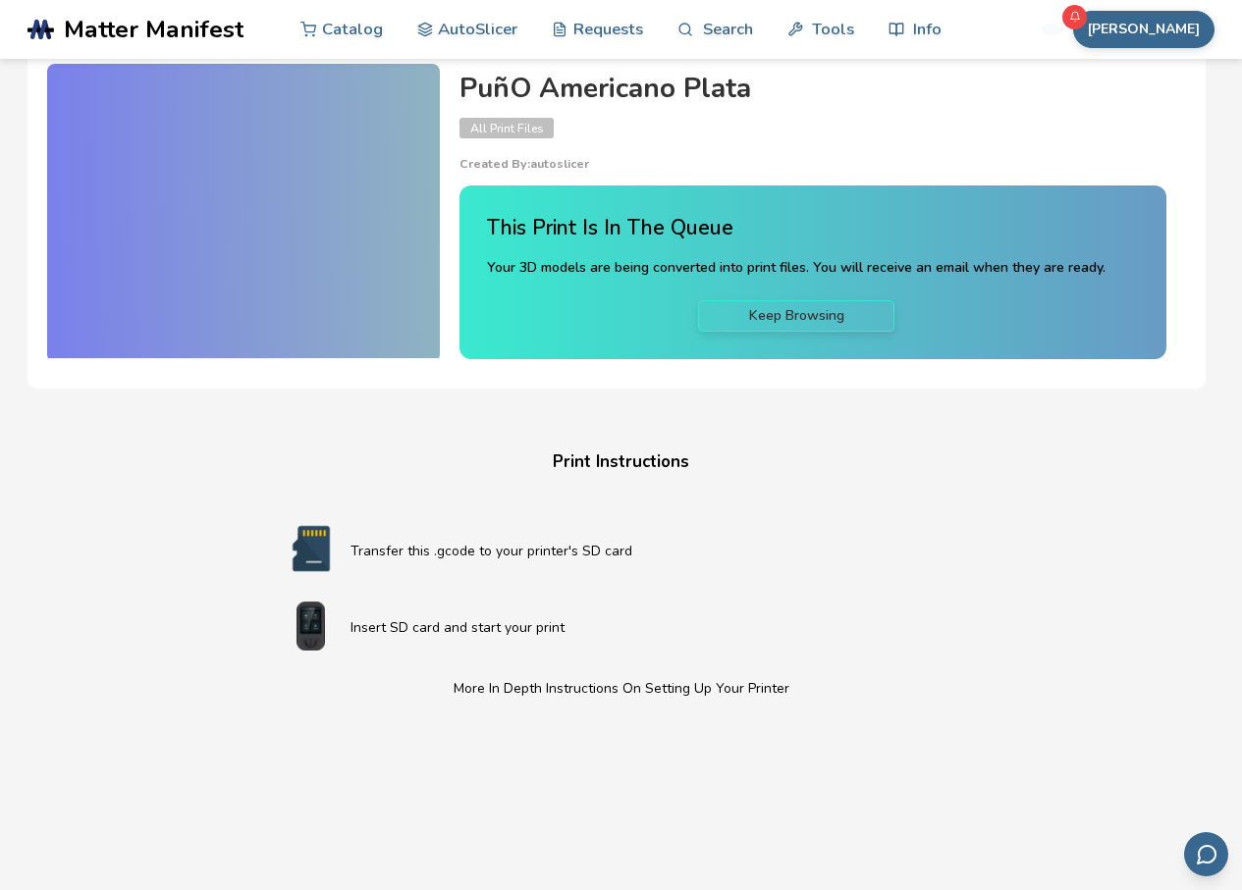
click at [610, 464] on h4 "Print Instructions" at bounding box center [621, 463] width 746 height 30
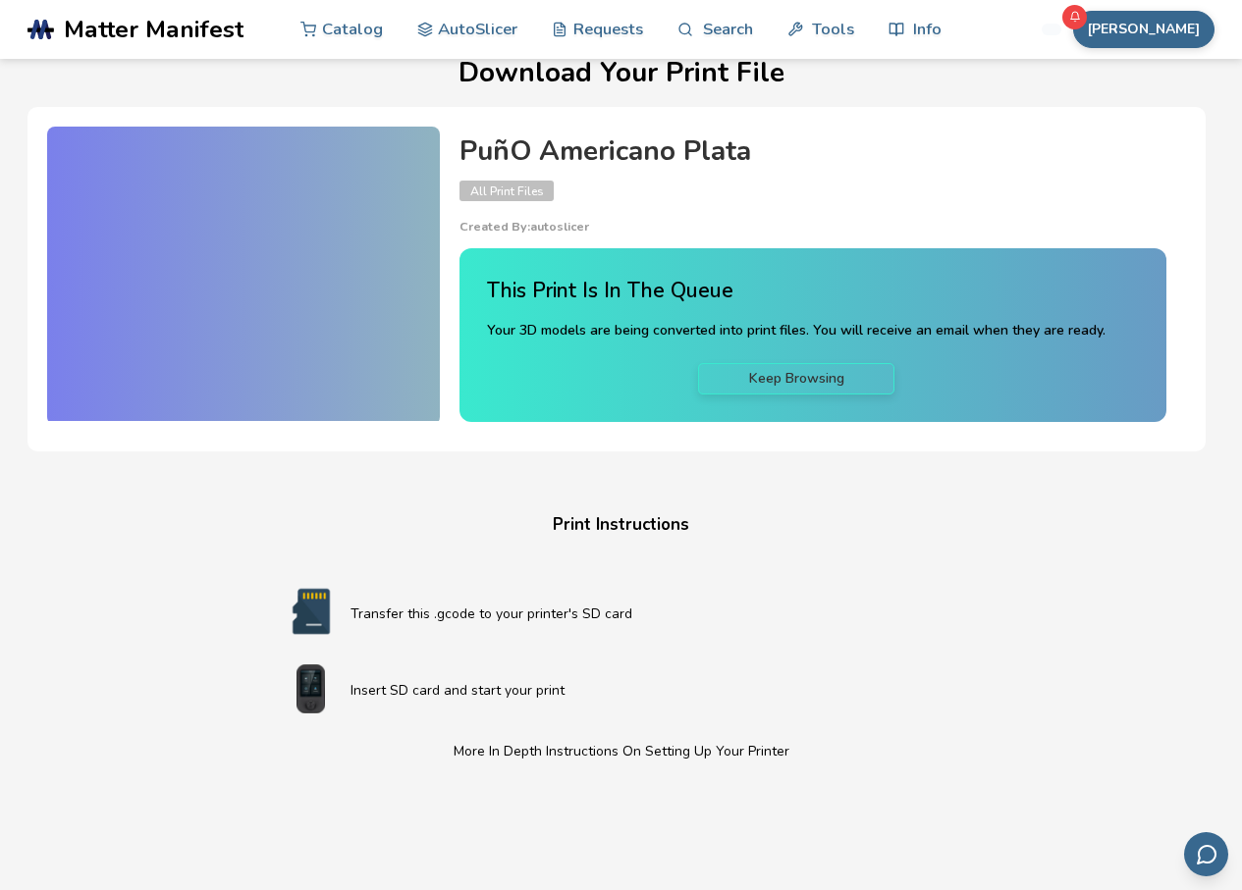
scroll to position [0, 0]
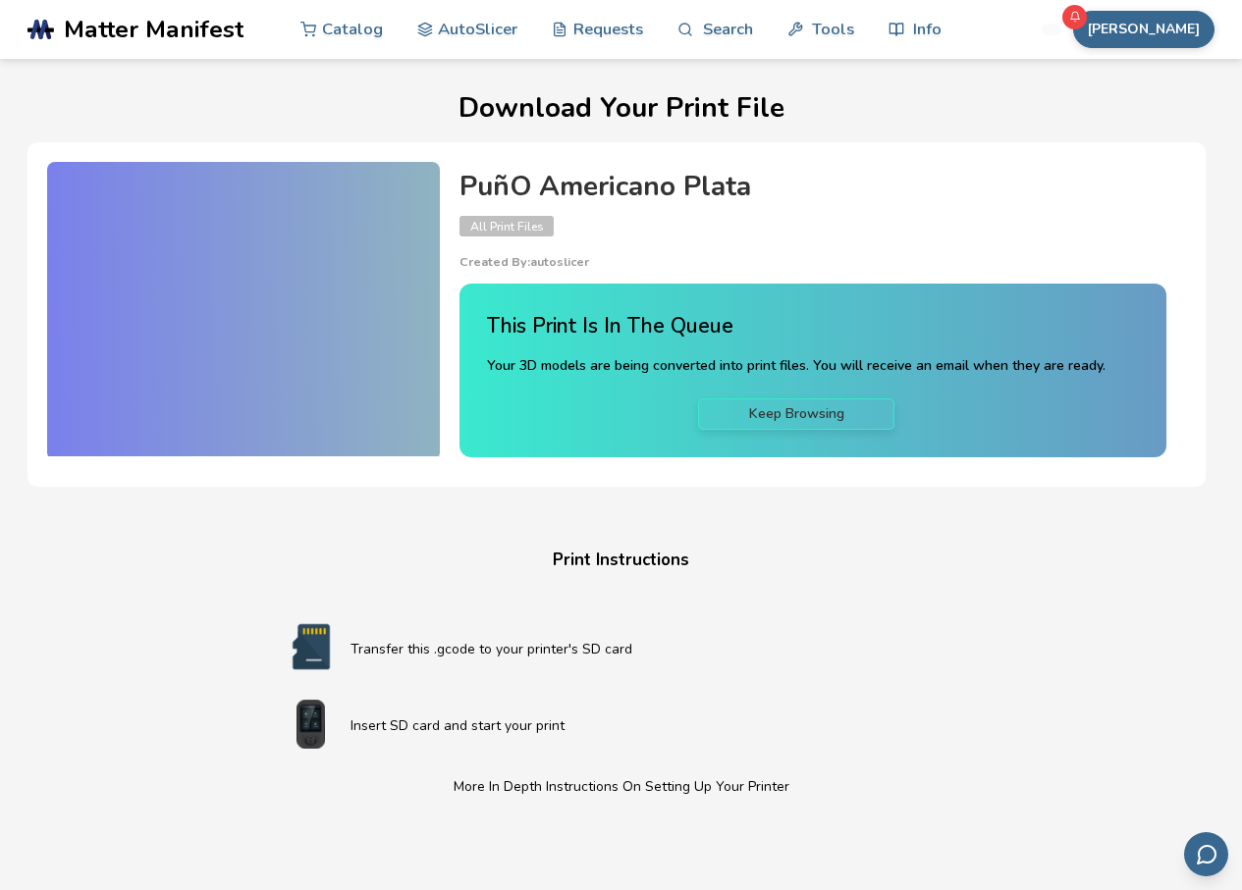
click at [298, 232] on div at bounding box center [243, 309] width 393 height 295
click at [495, 210] on div "PuñO Americano Plata All Print Files Created By: autoslicer" at bounding box center [812, 221] width 707 height 98
click at [740, 88] on section "Download Your Print File PuñO Americano Plata All Print Files Created By: autos…" at bounding box center [621, 680] width 1242 height 1242
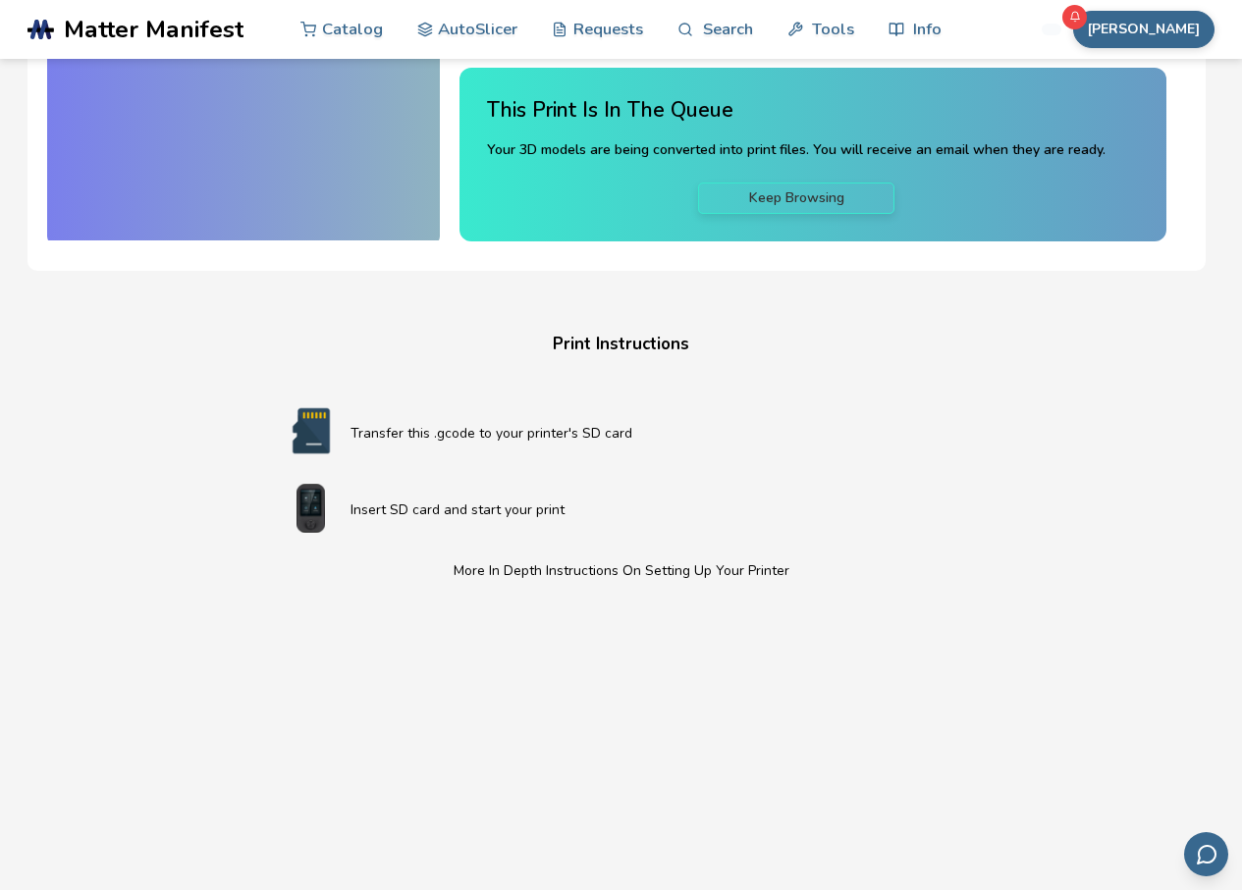
scroll to position [148, 0]
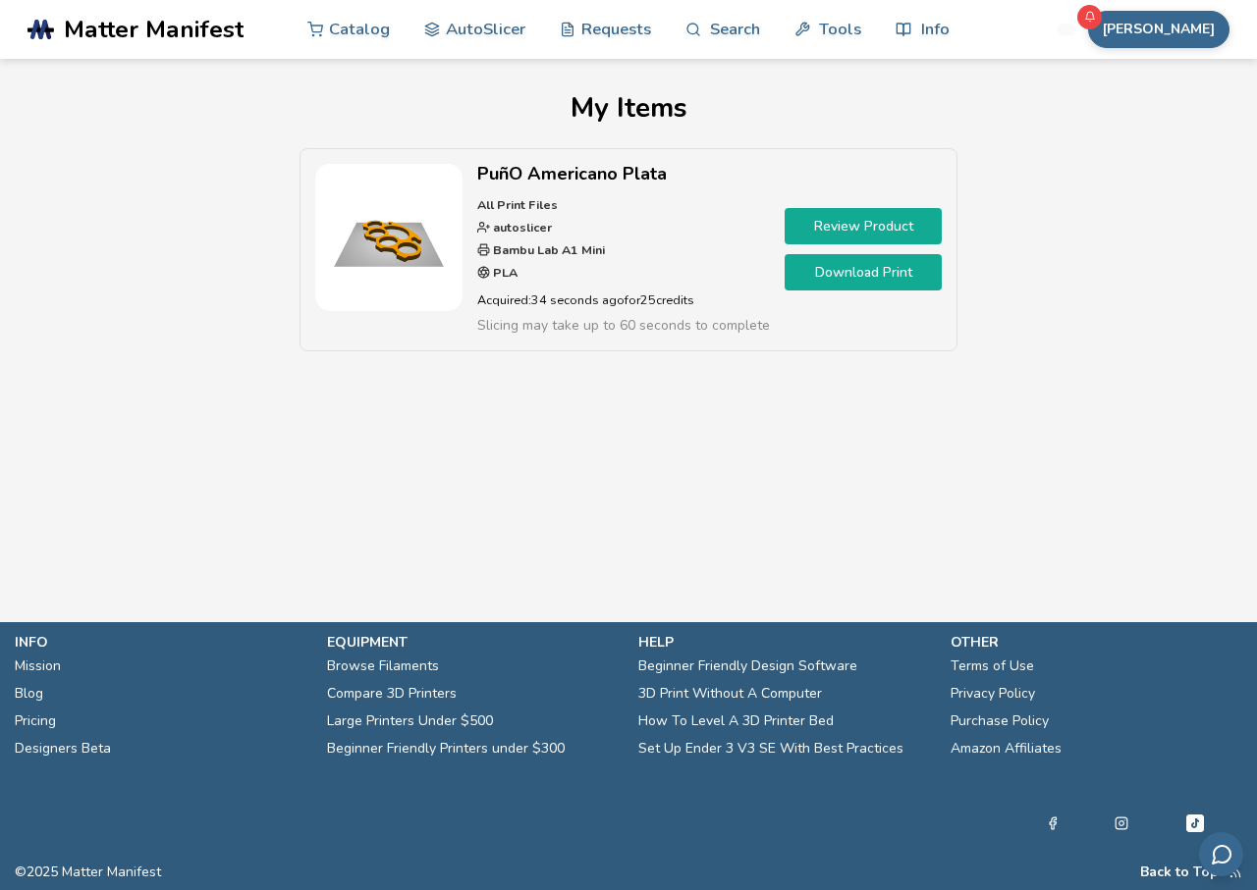
click at [828, 275] on link "Download Print" at bounding box center [862, 272] width 157 height 36
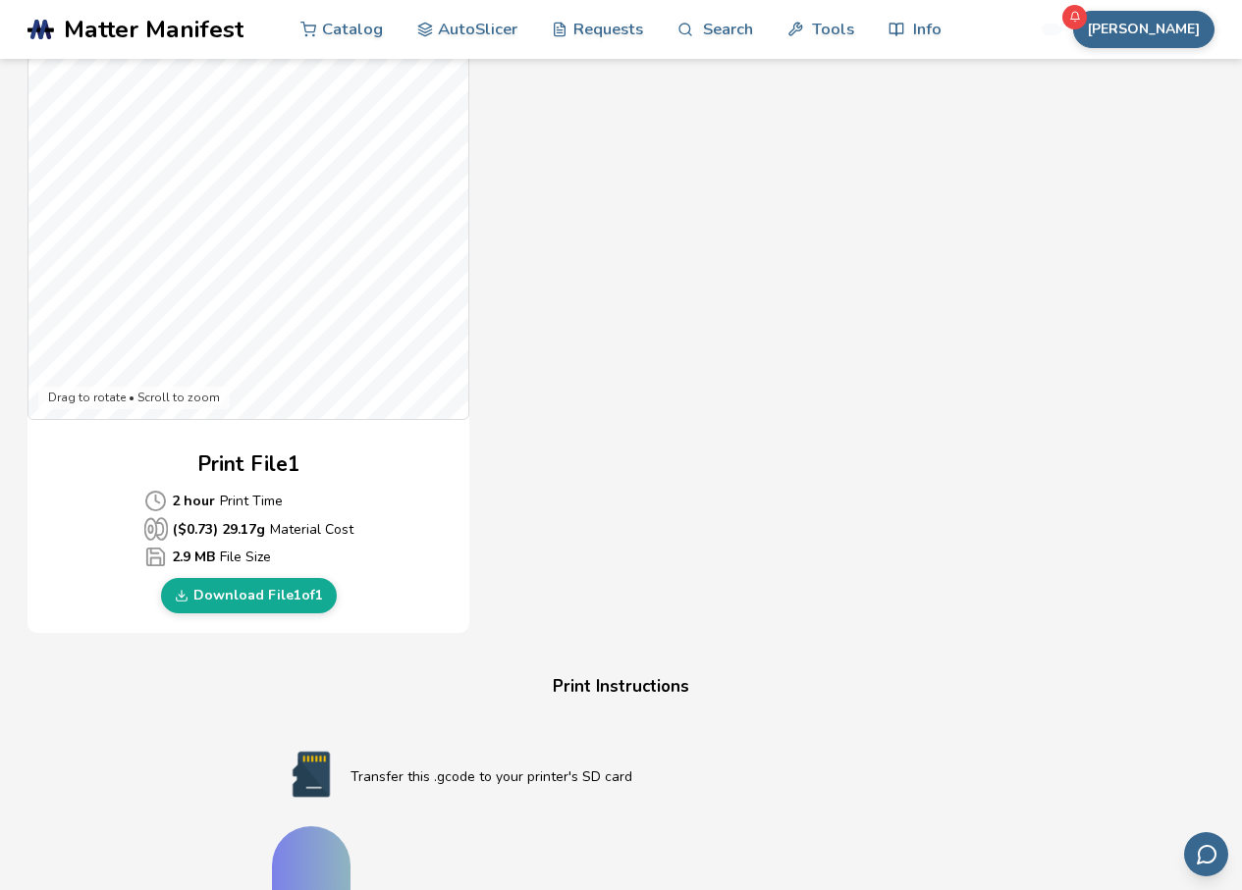
scroll to position [589, 0]
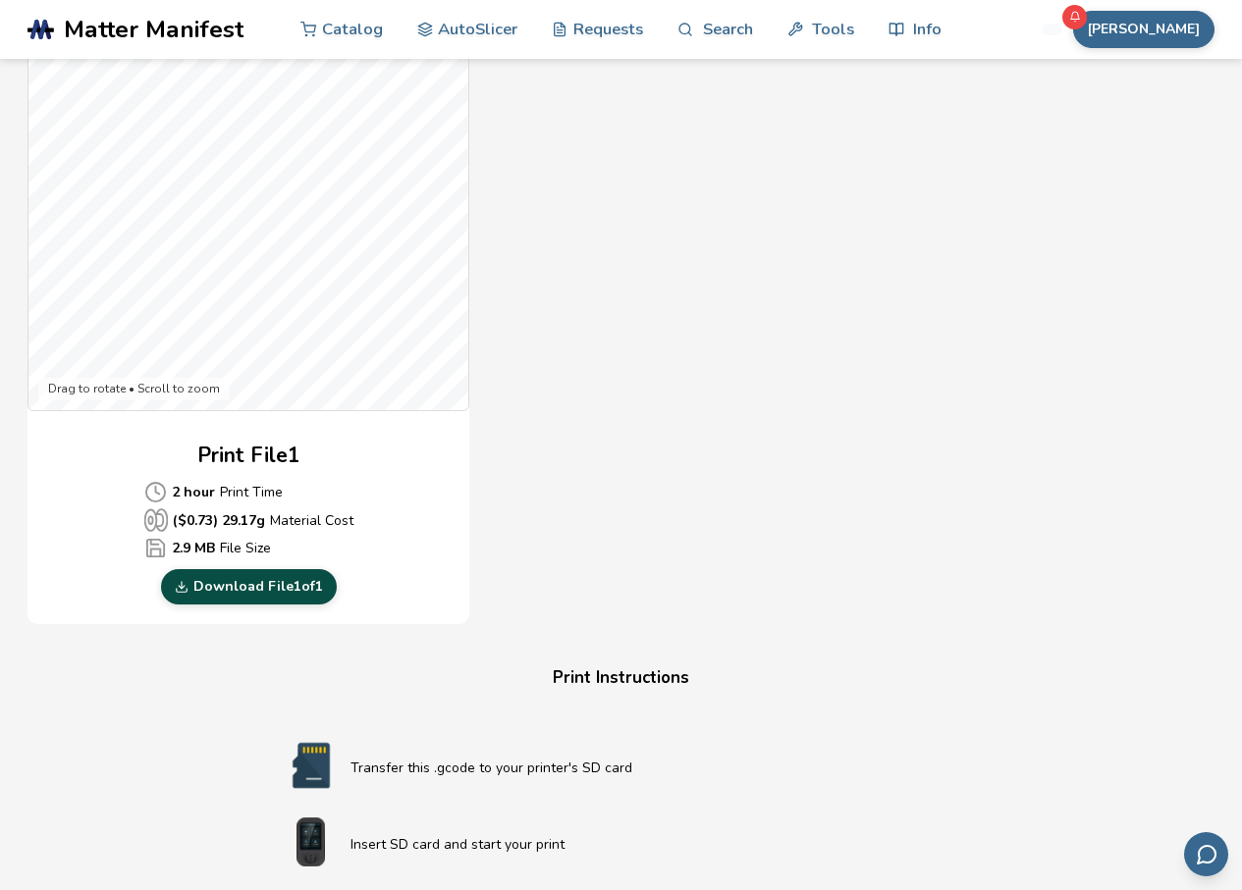
click at [284, 581] on link "Download File 1 of 1" at bounding box center [249, 586] width 176 height 35
